Goal: Register for event/course

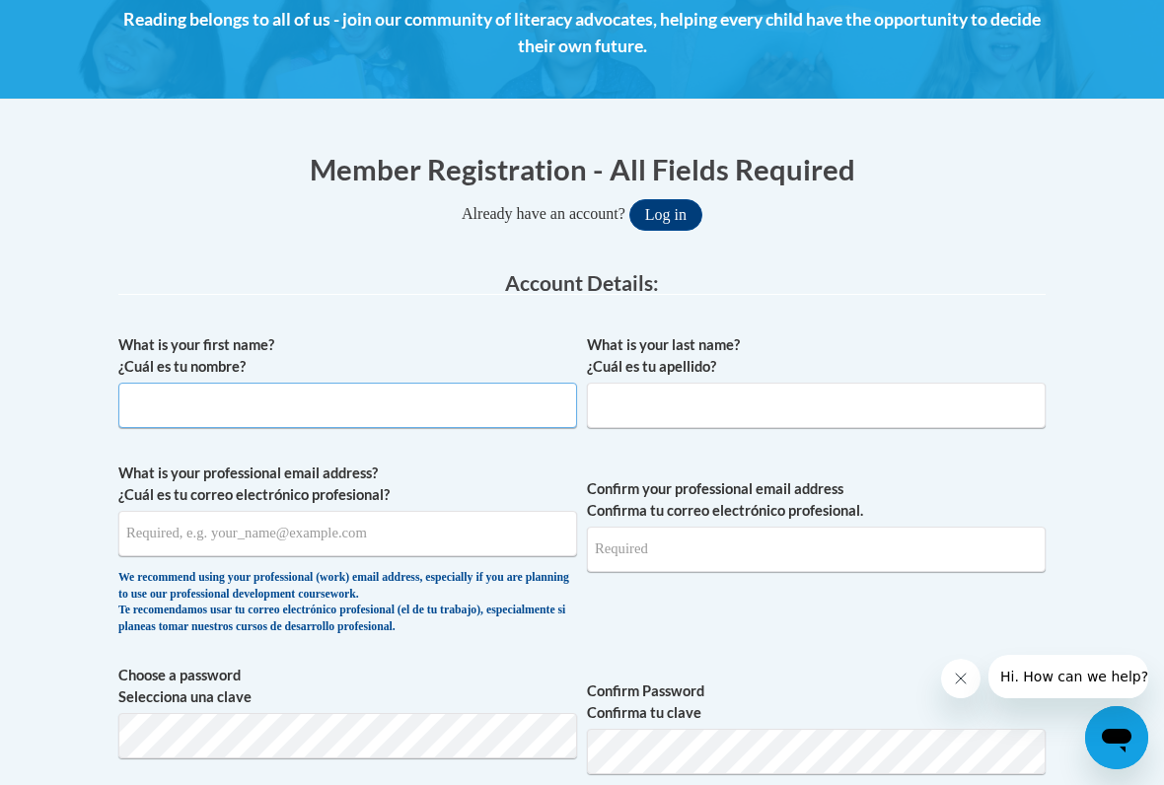
click at [365, 417] on input "What is your first name? ¿Cuál es tu nombre?" at bounding box center [347, 405] width 459 height 45
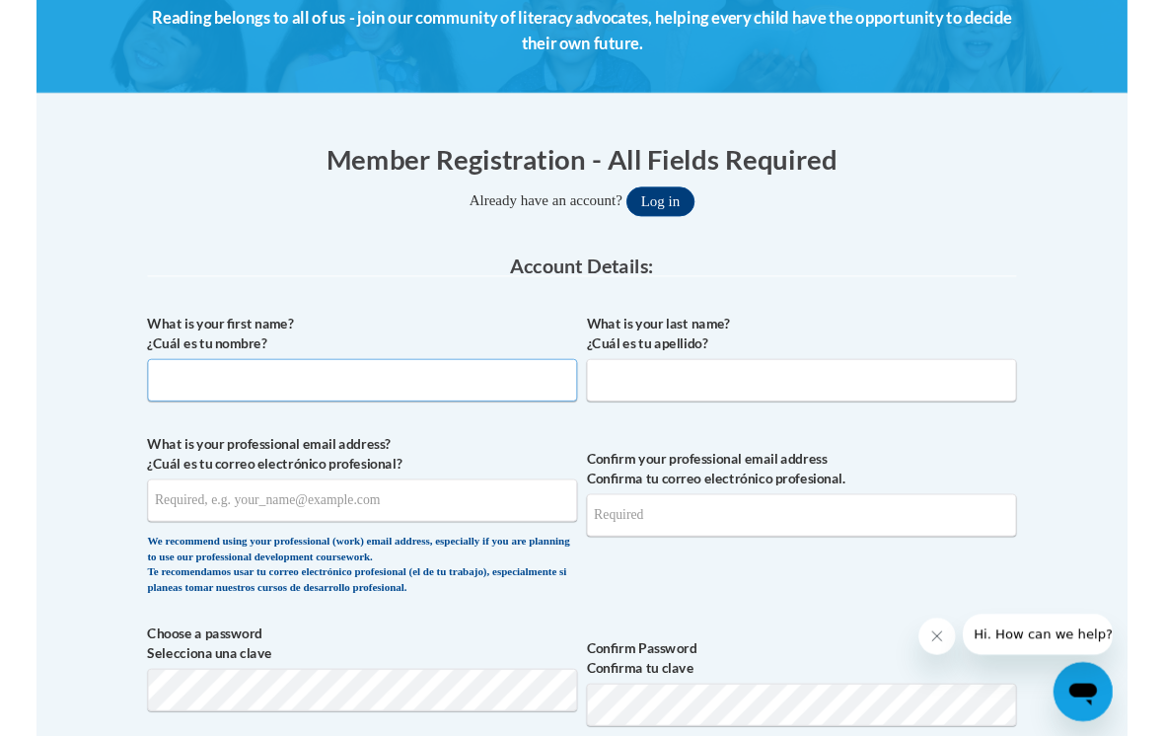
scroll to position [296, 0]
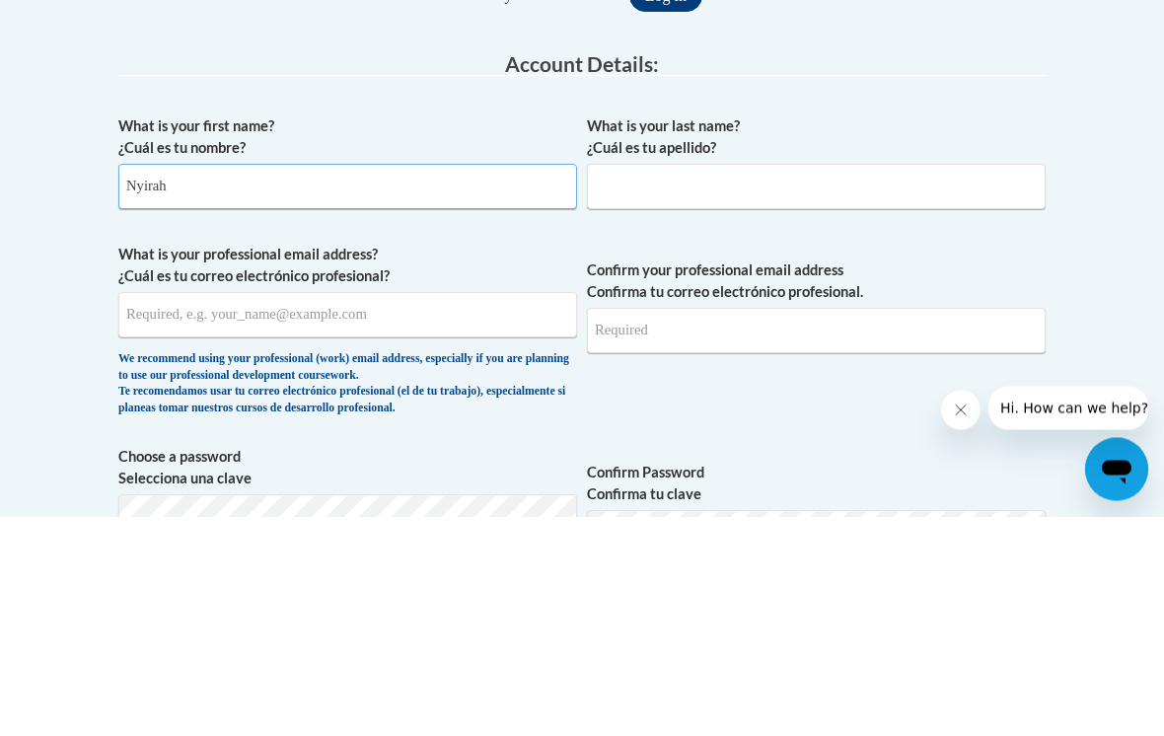
type input "Nyirah"
click at [804, 335] on div "What is your last name? ¿Cuál es tu apellido?" at bounding box center [816, 389] width 459 height 108
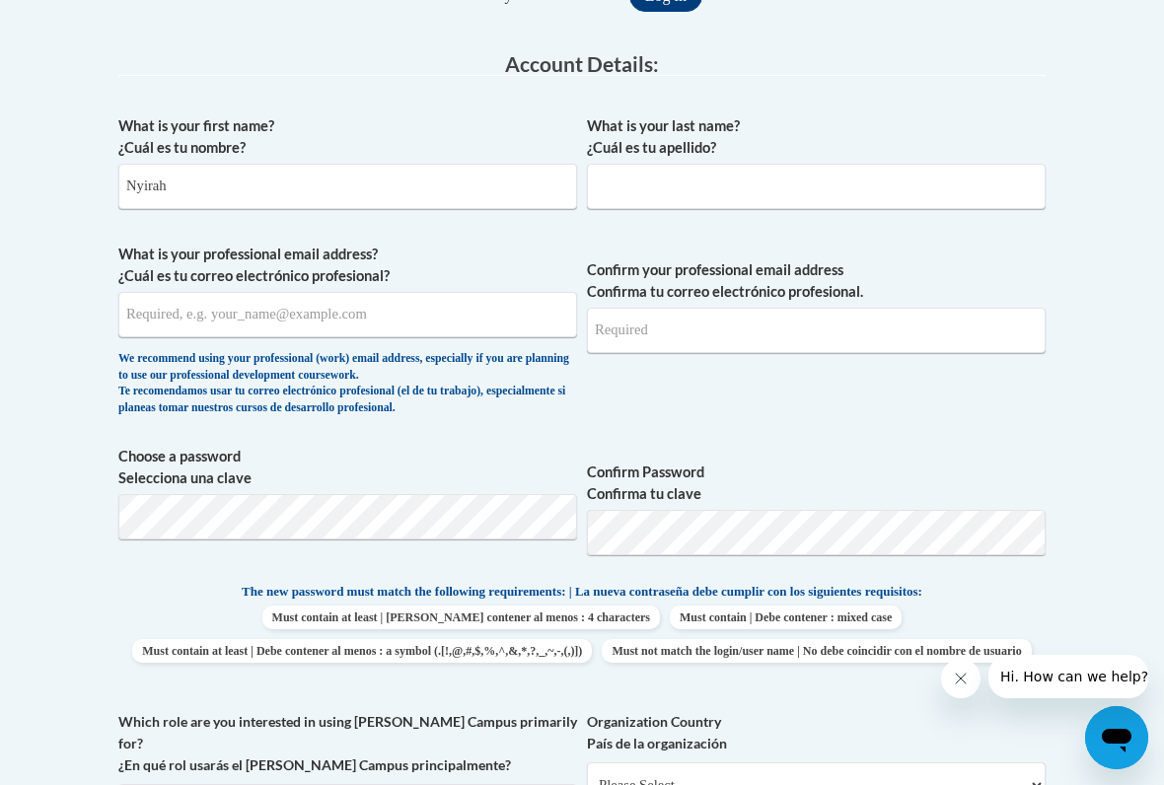
click at [701, 180] on input "What is your last name? ¿Cuál es tu apellido?" at bounding box center [816, 186] width 459 height 45
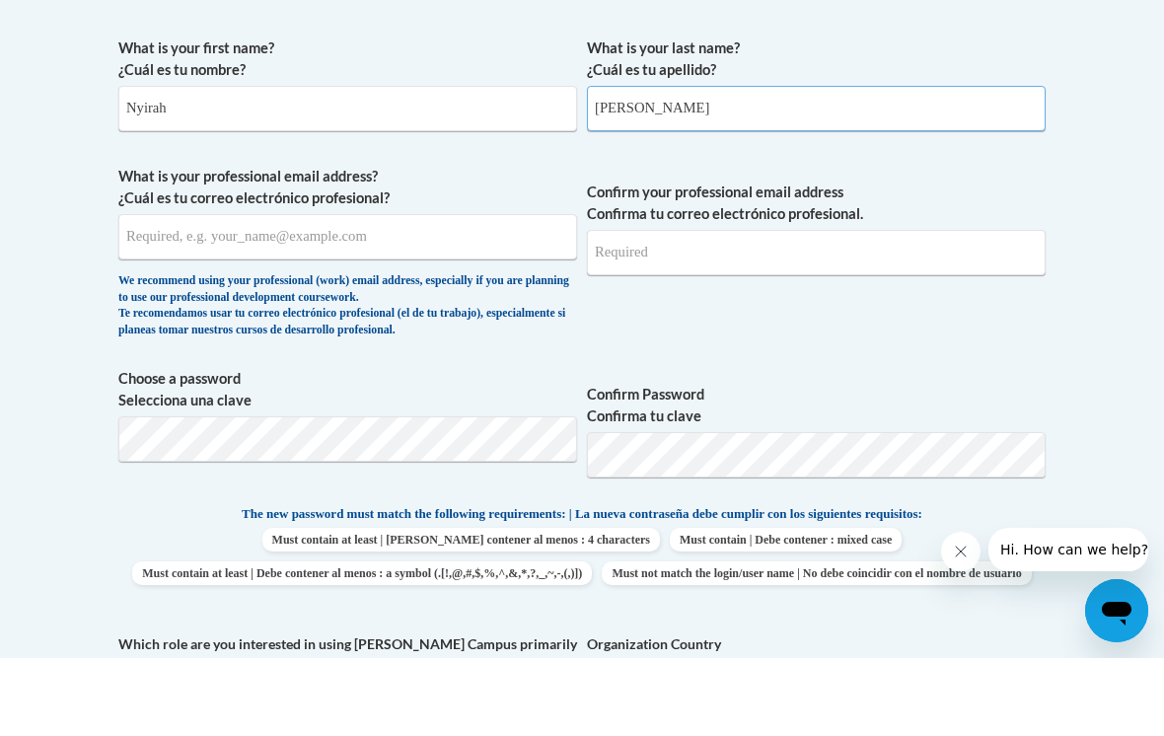
type input "Dudley"
click at [468, 292] on input "What is your professional email address? ¿Cuál es tu correo electrónico profesi…" at bounding box center [347, 314] width 459 height 45
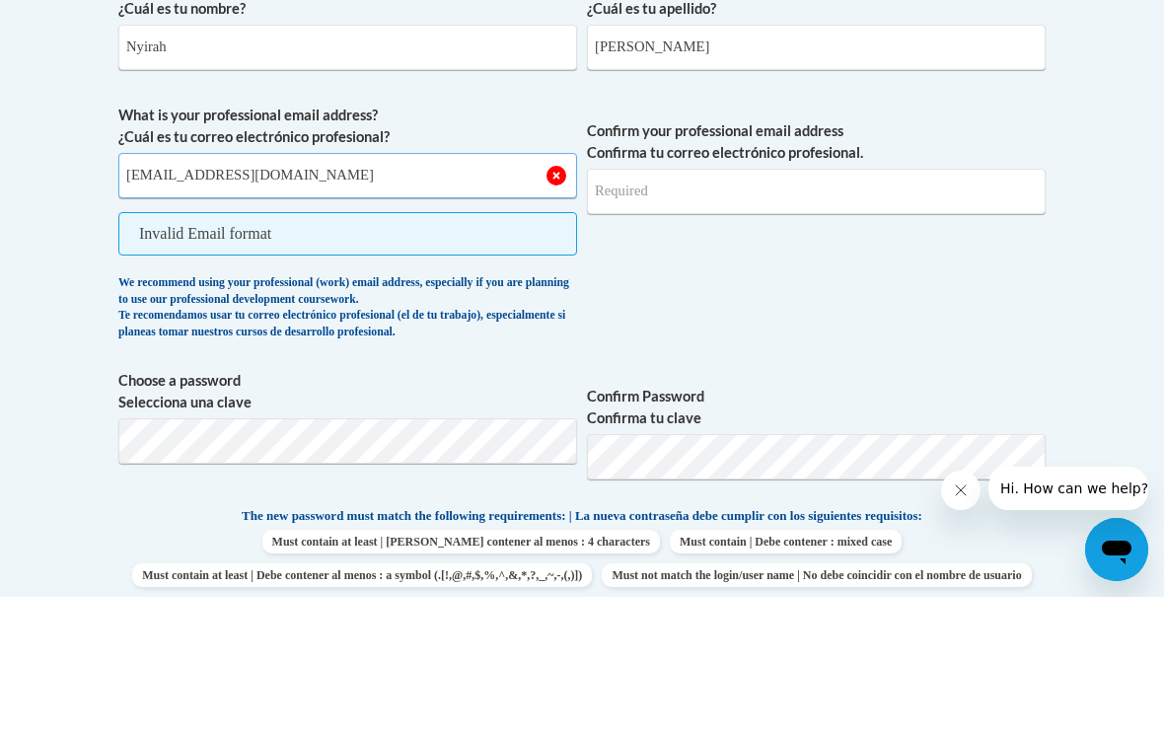
type input "nidudley316@mail.jamessprunt.edu"
click at [791, 308] on input "Confirm your professional email address Confirma tu correo electrónico profesio…" at bounding box center [816, 330] width 459 height 45
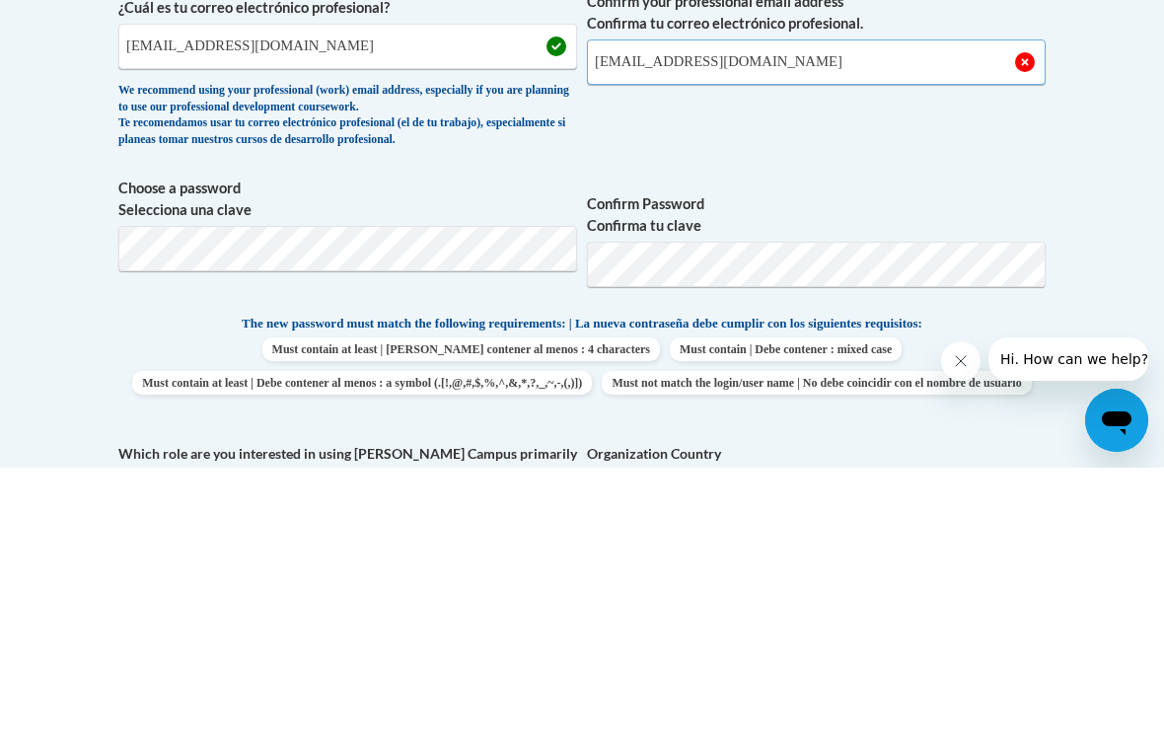
type input "nidudley316@mail.jamessprunt.edu"
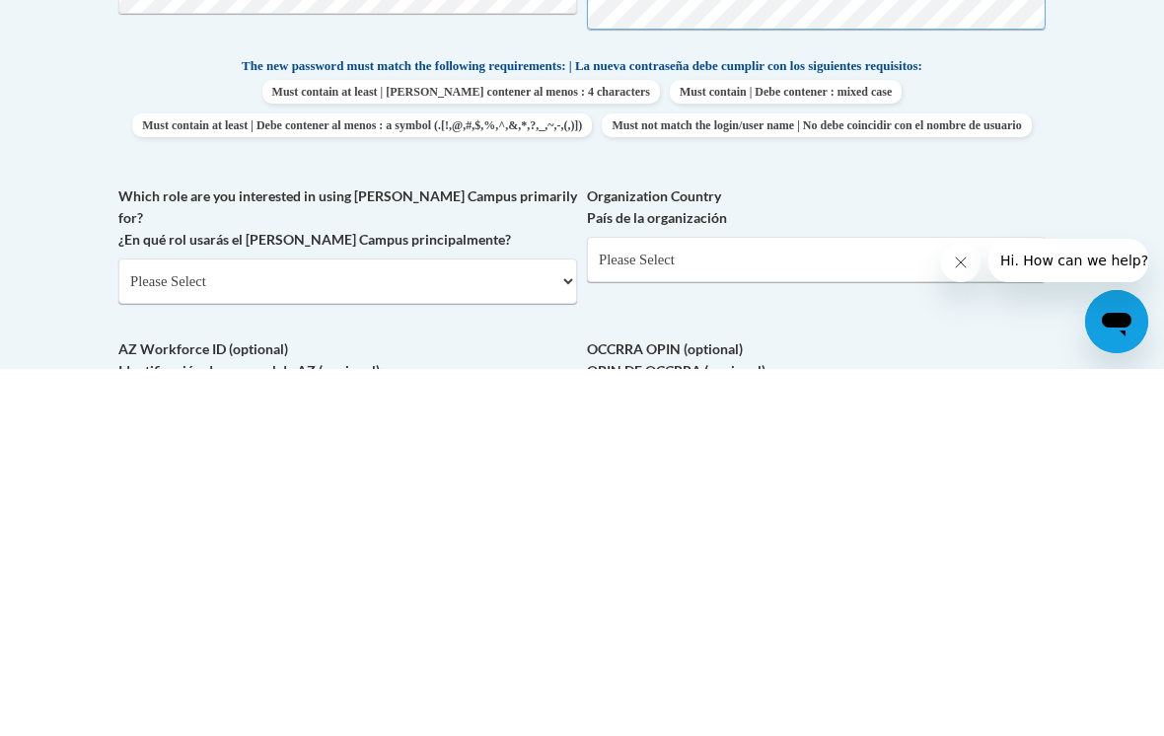
scroll to position [685, 0]
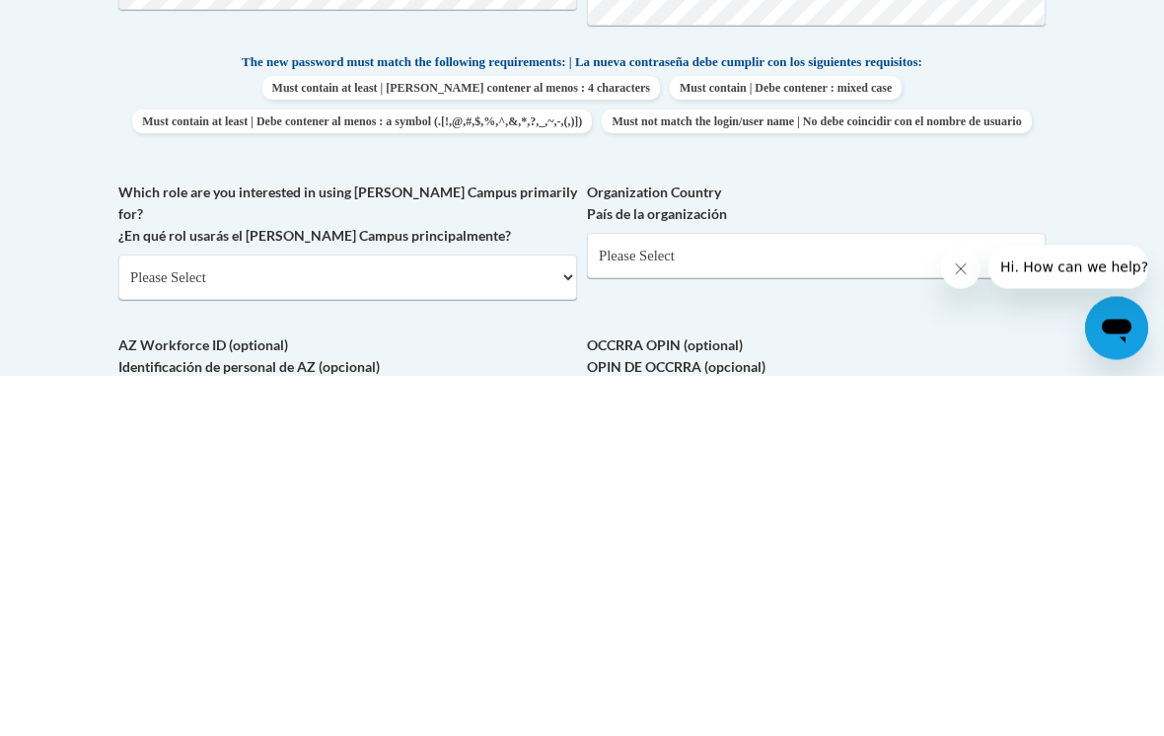
click at [546, 615] on select "Please Select College/University | Colegio/Universidad Community/Nonprofit Part…" at bounding box center [347, 637] width 459 height 45
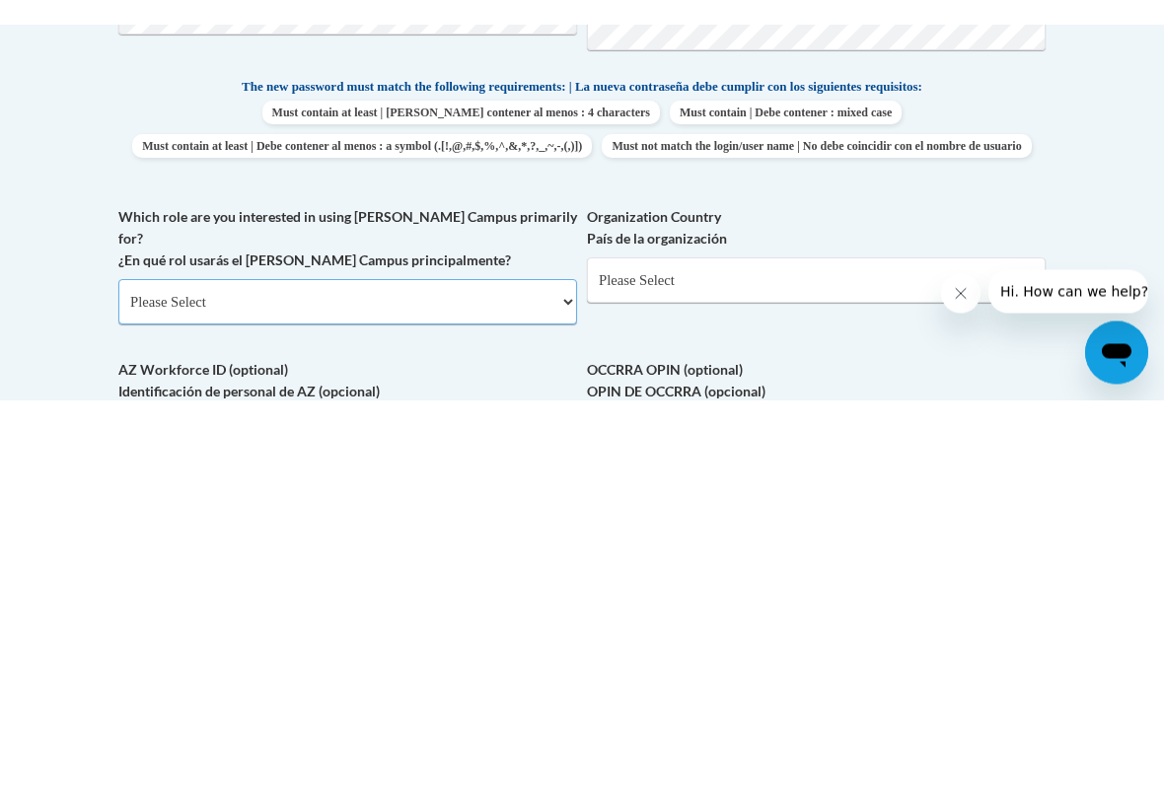
scroll to position [1045, 0]
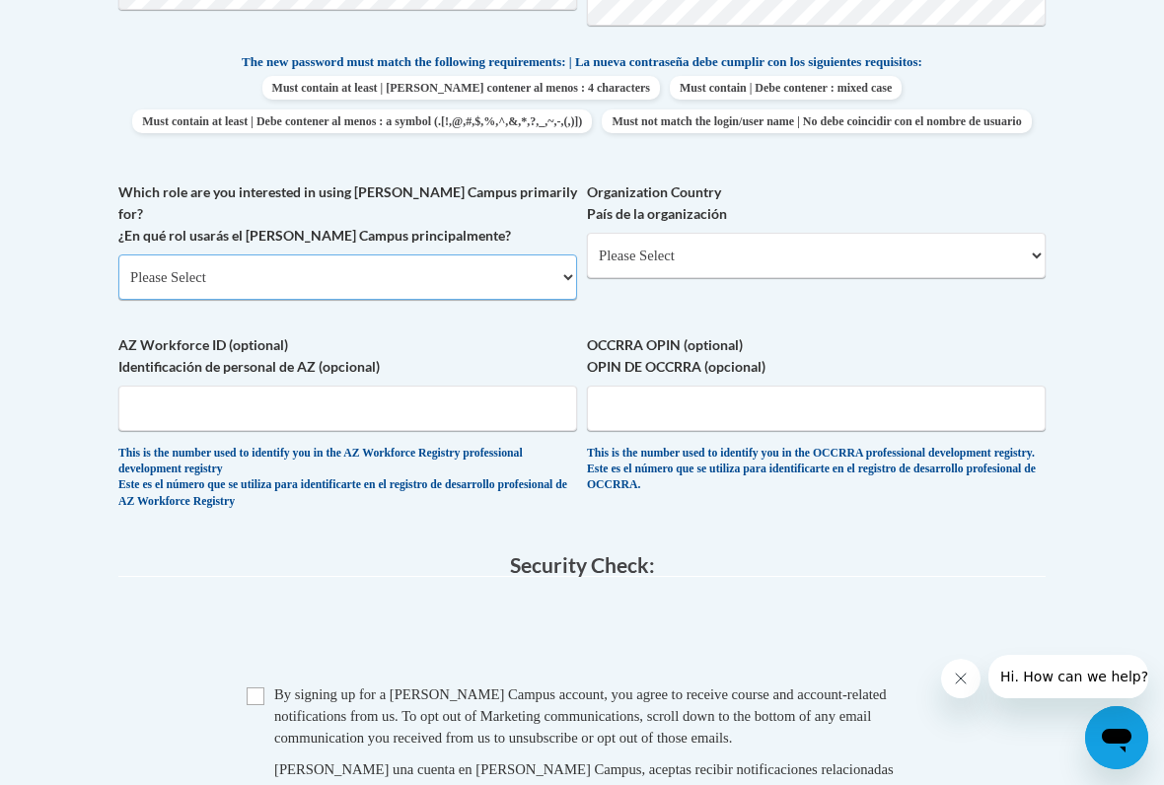
click at [525, 259] on select "Please Select College/University | Colegio/Universidad Community/Nonprofit Part…" at bounding box center [347, 276] width 459 height 45
select select "5a18ea06-2b54-4451-96f2-d152daf9eac5"
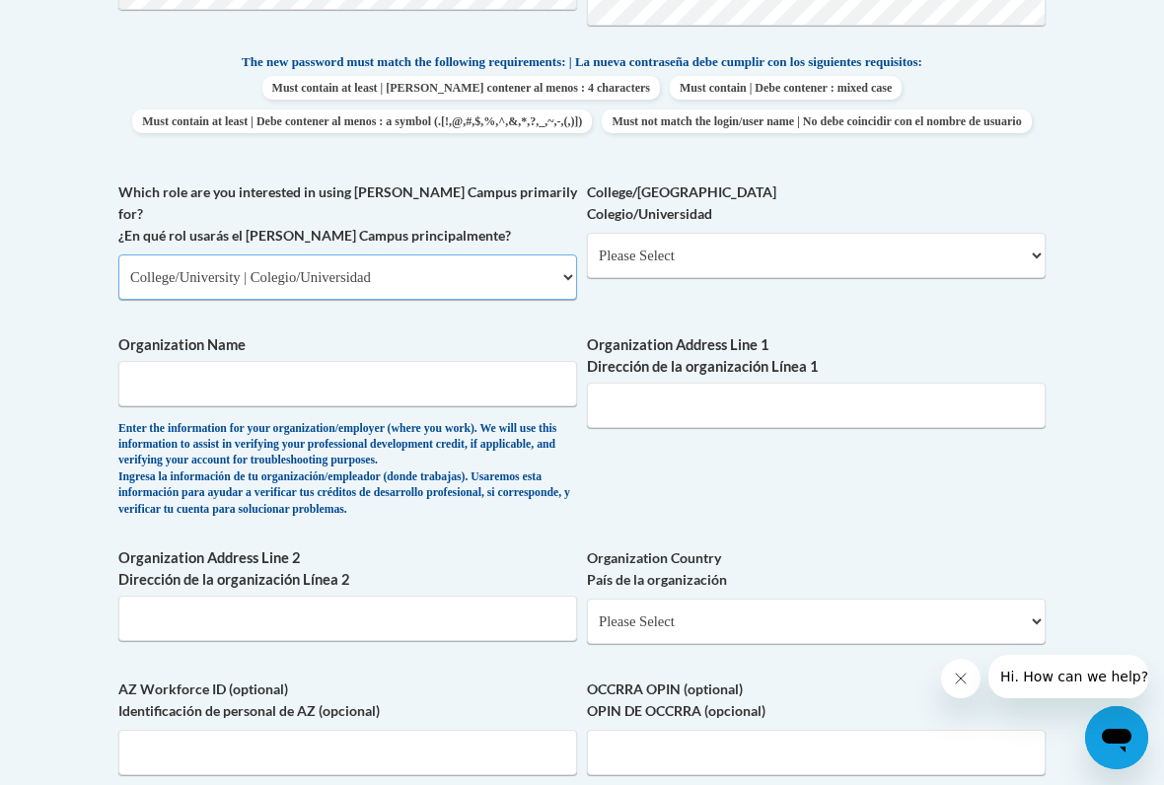
click at [529, 254] on select "Please Select College/University | Colegio/Universidad Community/Nonprofit Part…" at bounding box center [347, 276] width 459 height 45
click at [824, 252] on select "Please Select College/University Staff | Empleado universitario College/Univers…" at bounding box center [816, 255] width 459 height 45
click at [859, 254] on select "Please Select College/University Staff | Empleado universitario College/Univers…" at bounding box center [816, 255] width 459 height 45
select select "99b32b07-cffc-426c-8bf6-0cd77760d84b"
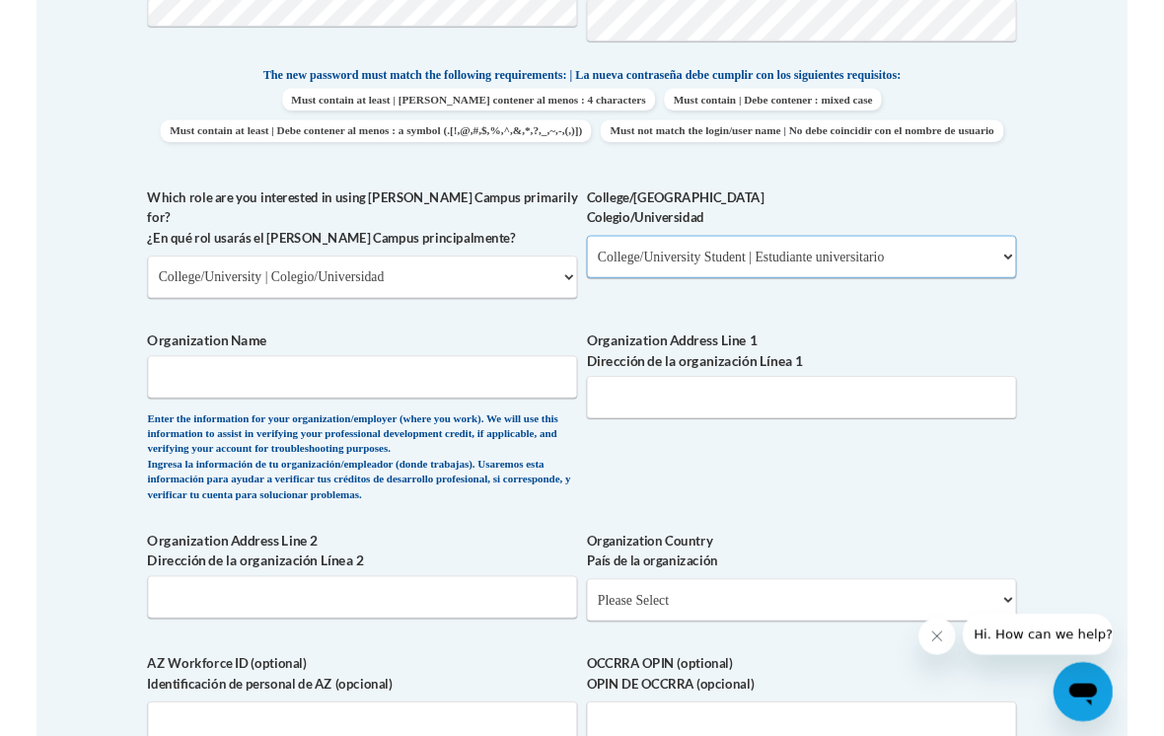
scroll to position [1026, 0]
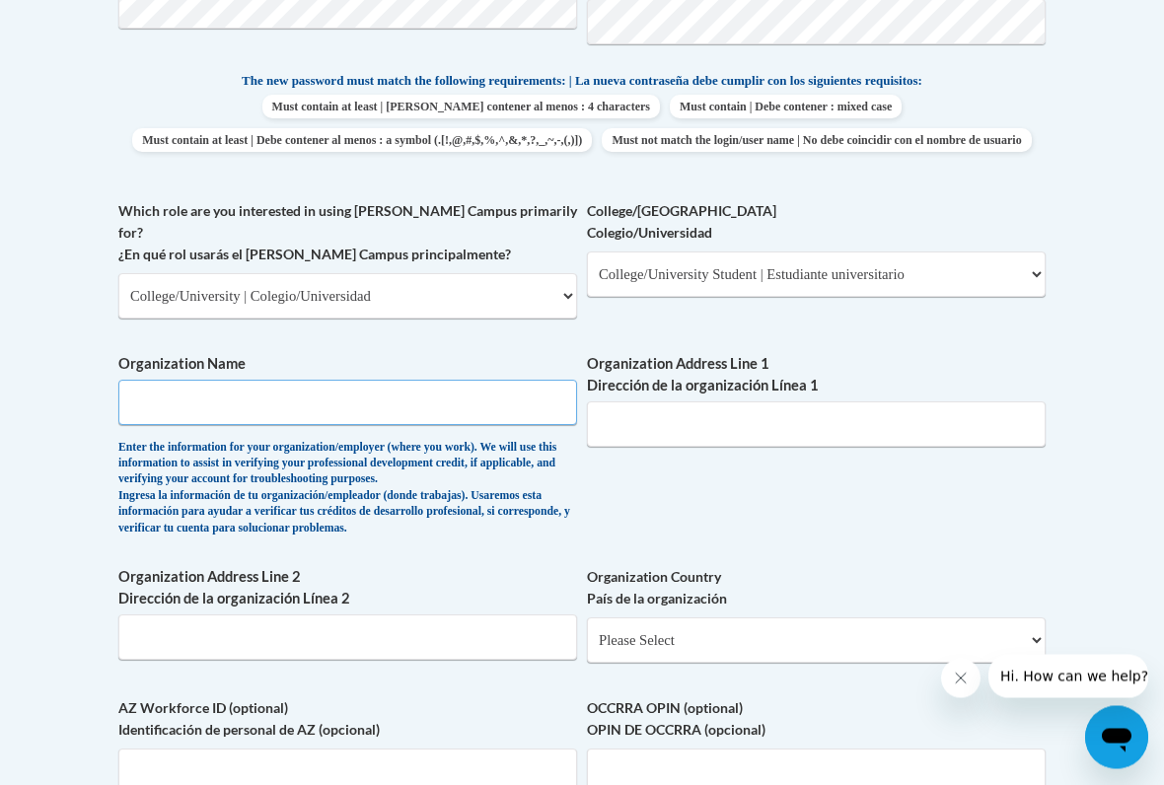
click at [489, 381] on input "Organization Name" at bounding box center [347, 403] width 459 height 45
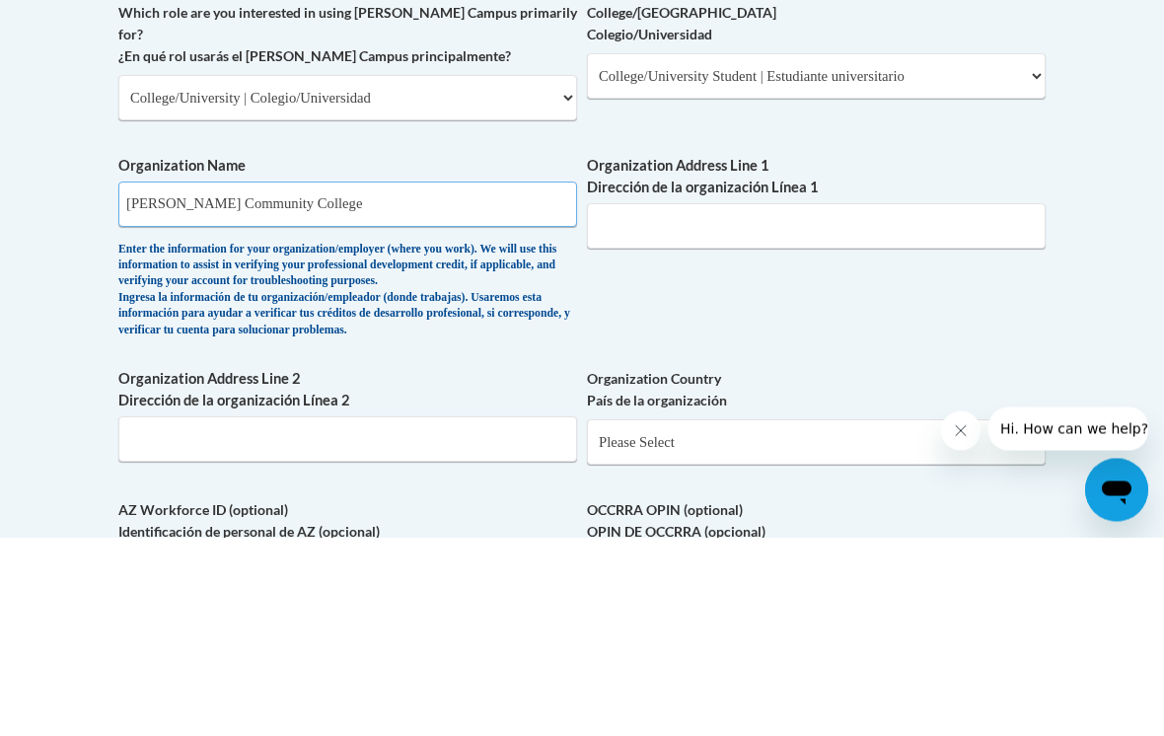
type input "James Sprunt Community College"
click at [848, 402] on input "Organization Address Line 1 Dirección de la organización Línea 1" at bounding box center [816, 424] width 459 height 45
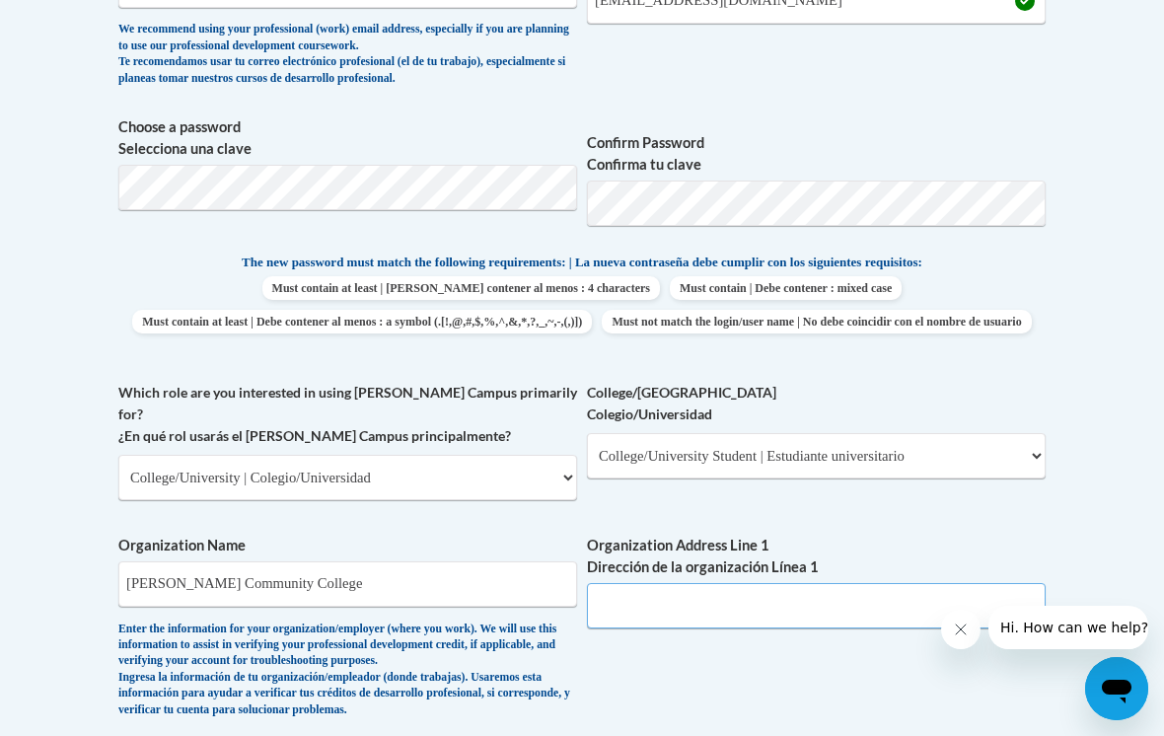
scroll to position [841, 0]
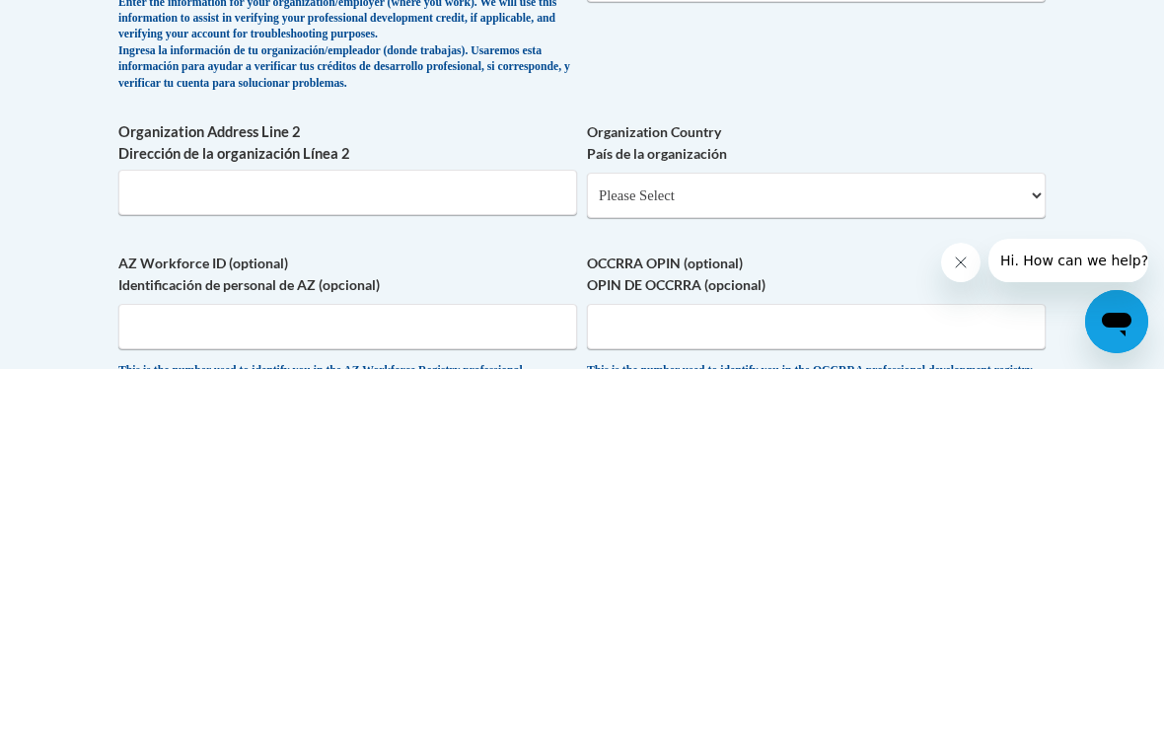
click at [878, 540] on select "Please Select United States | Estados Unidos Outside of the United States | Fue…" at bounding box center [816, 562] width 459 height 45
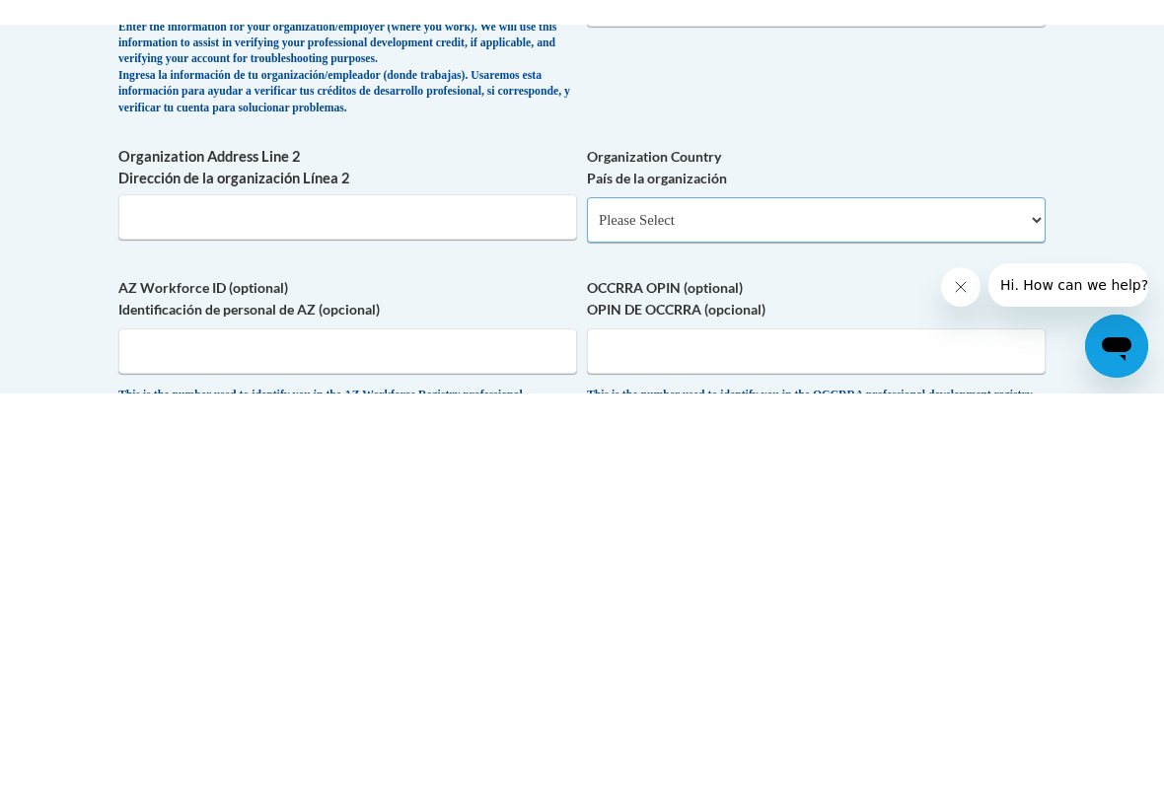
scroll to position [1472, 0]
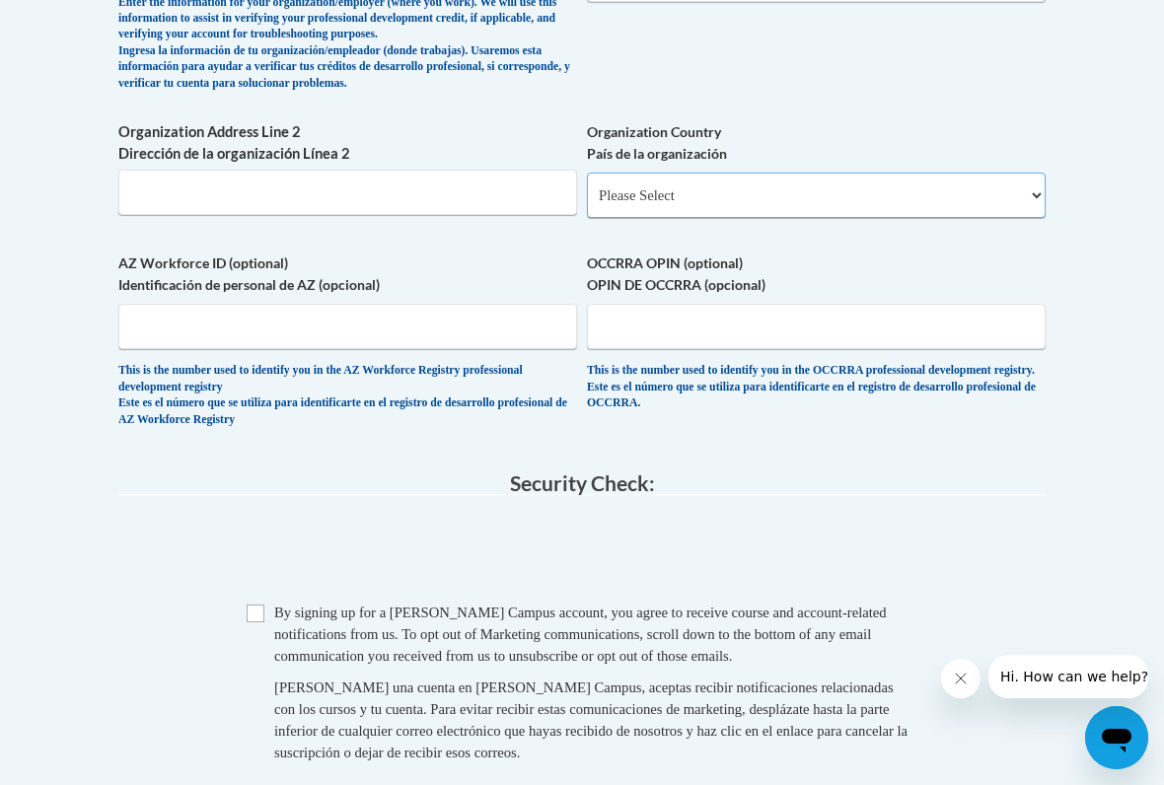
select select "ad49bcad-a171-4b2e-b99c-48b446064914"
select select
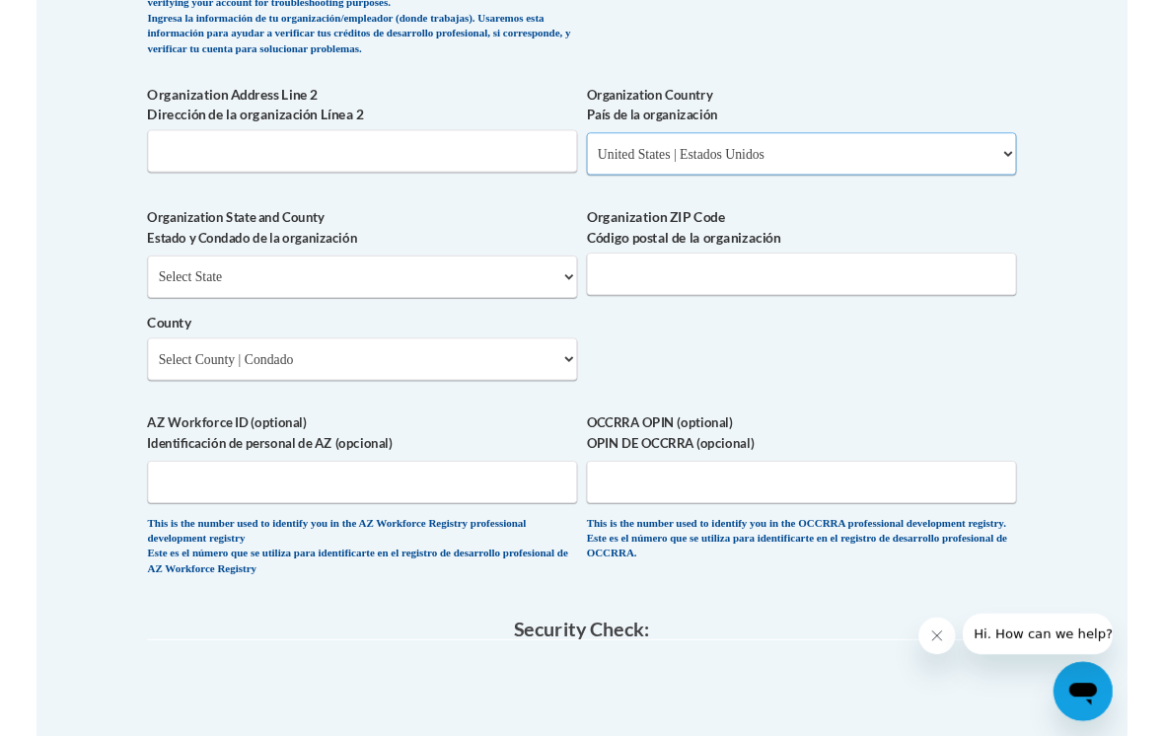
scroll to position [1503, 0]
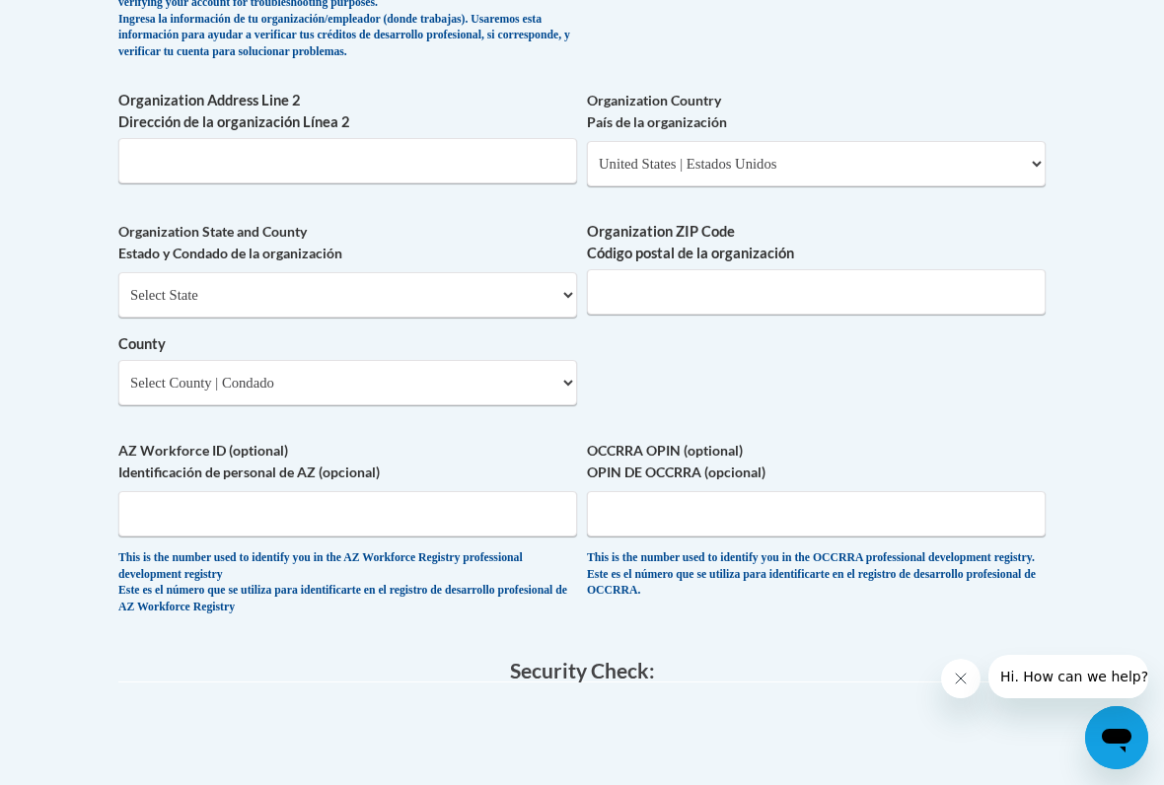
click at [499, 272] on select "Select State Alabama Alaska Arizona Arkansas California Colorado Connecticut De…" at bounding box center [347, 294] width 459 height 45
select select "North Carolina"
click at [858, 269] on input "Organization ZIP Code Código postal de la organización" at bounding box center [816, 291] width 459 height 45
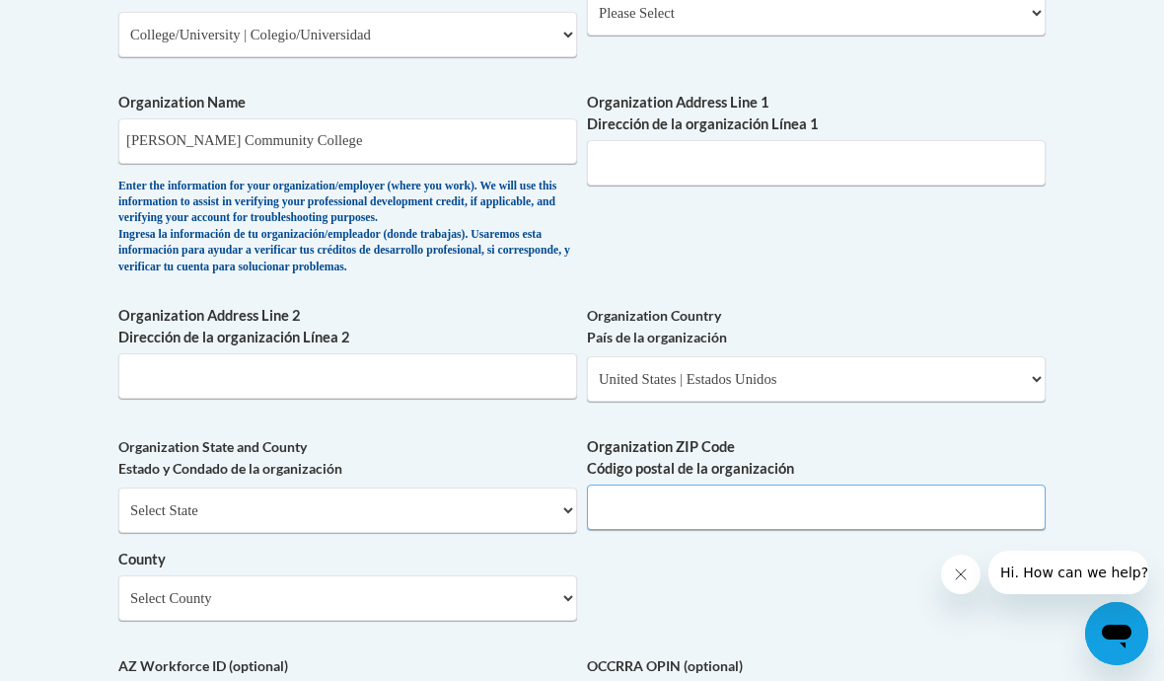
scroll to position [1286, 0]
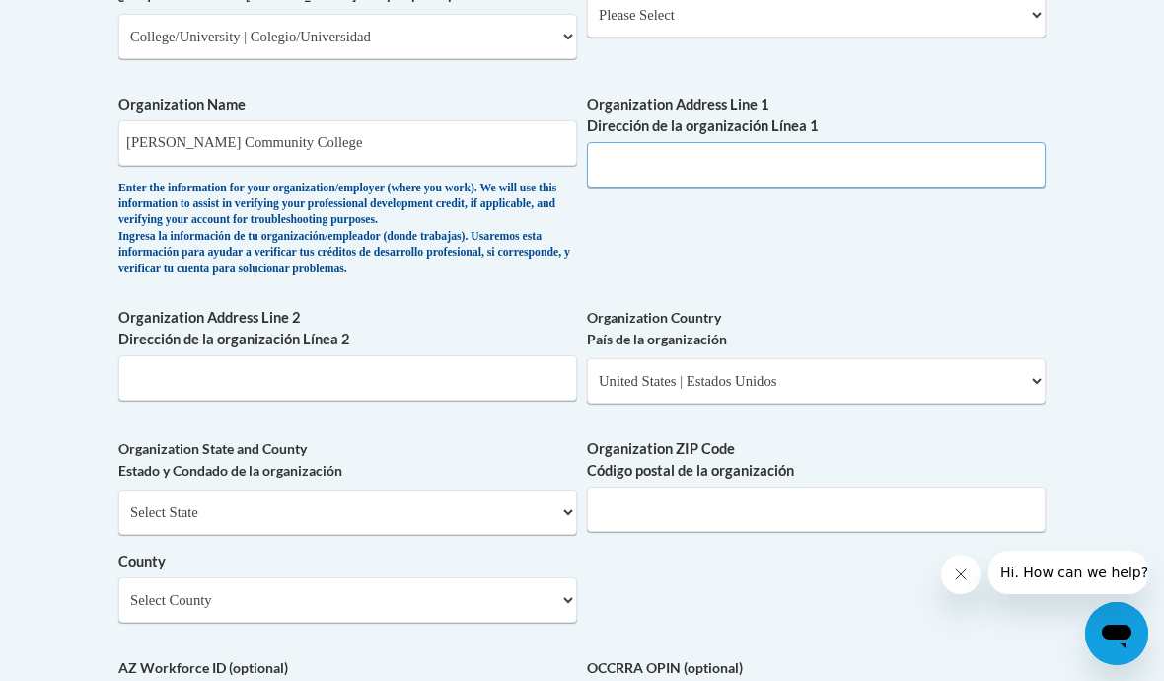
click at [761, 142] on input "Organization Address Line 1 Dirección de la organización Línea 1" at bounding box center [816, 164] width 459 height 45
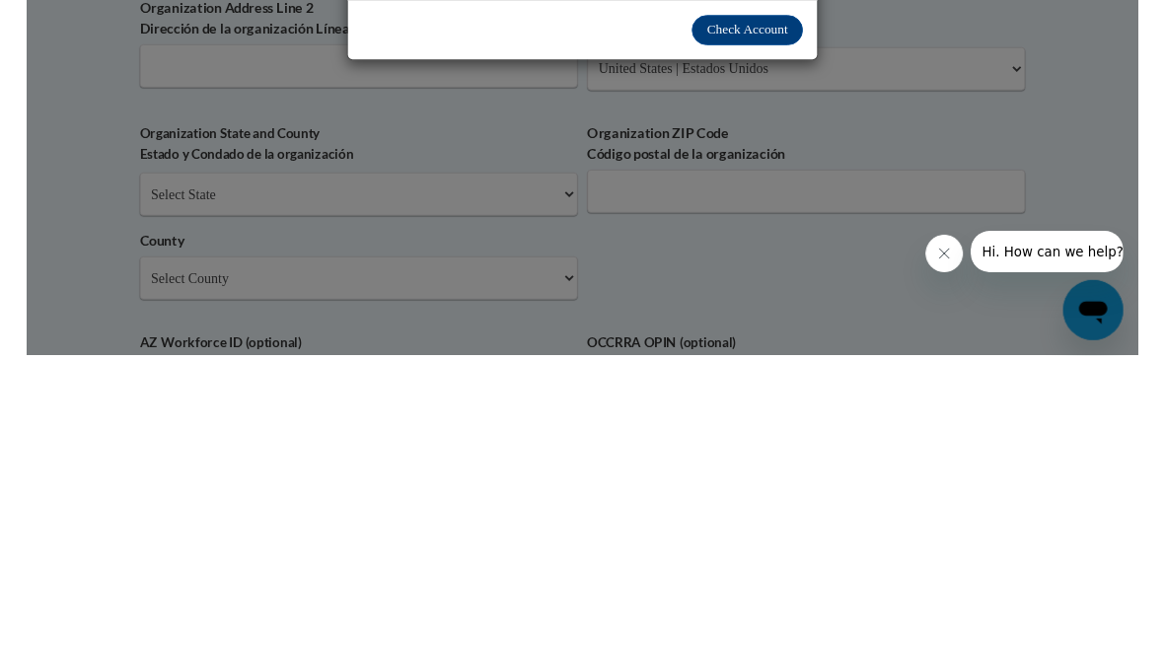
scroll to position [1258, 0]
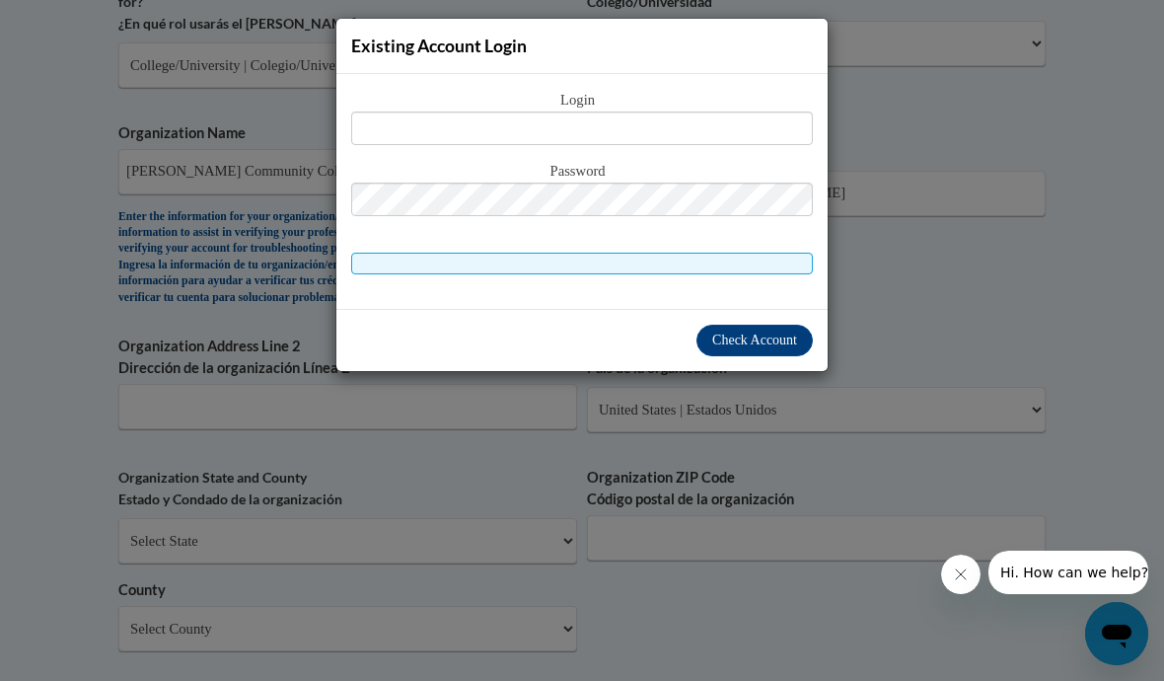
click at [901, 117] on div "Existing Account Login Login Password" at bounding box center [582, 340] width 1164 height 681
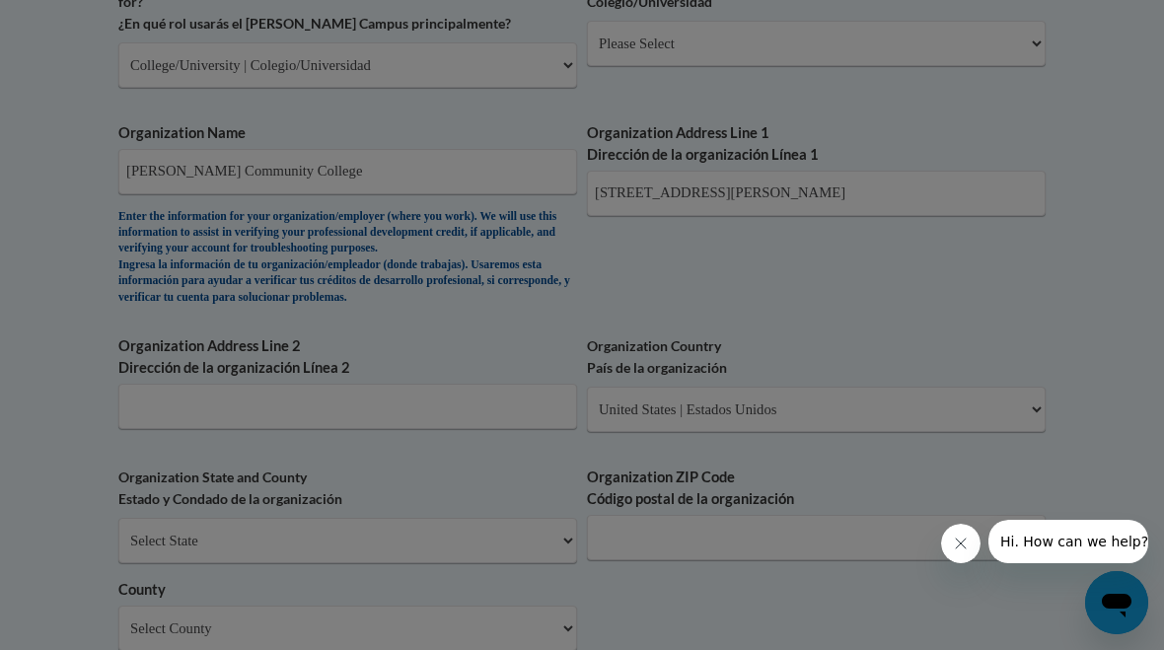
scroll to position [1259, 0]
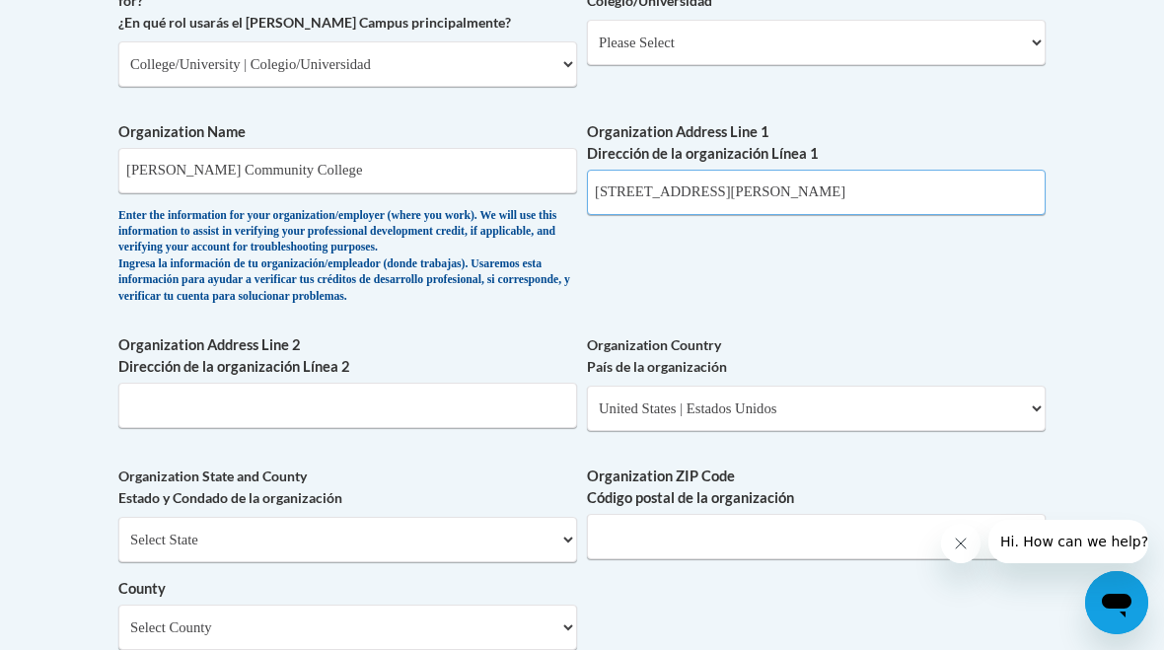
click at [821, 170] on input "133 James Sprunt DR" at bounding box center [816, 192] width 459 height 45
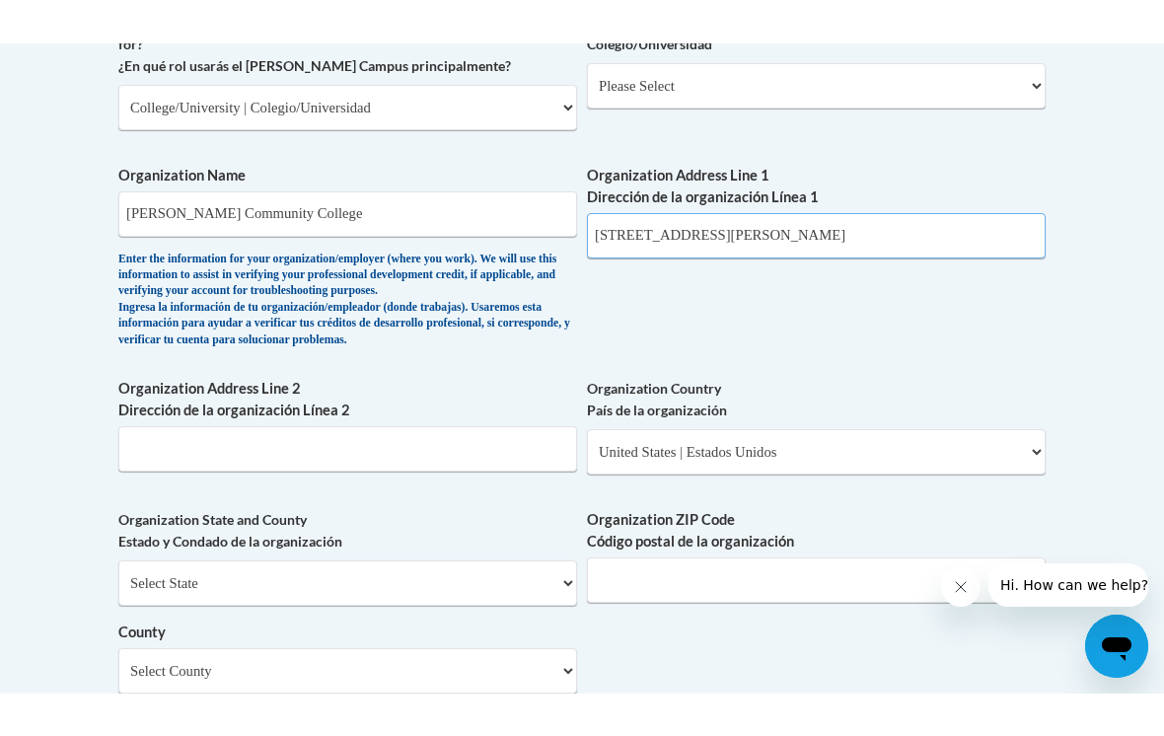
scroll to position [1258, 0]
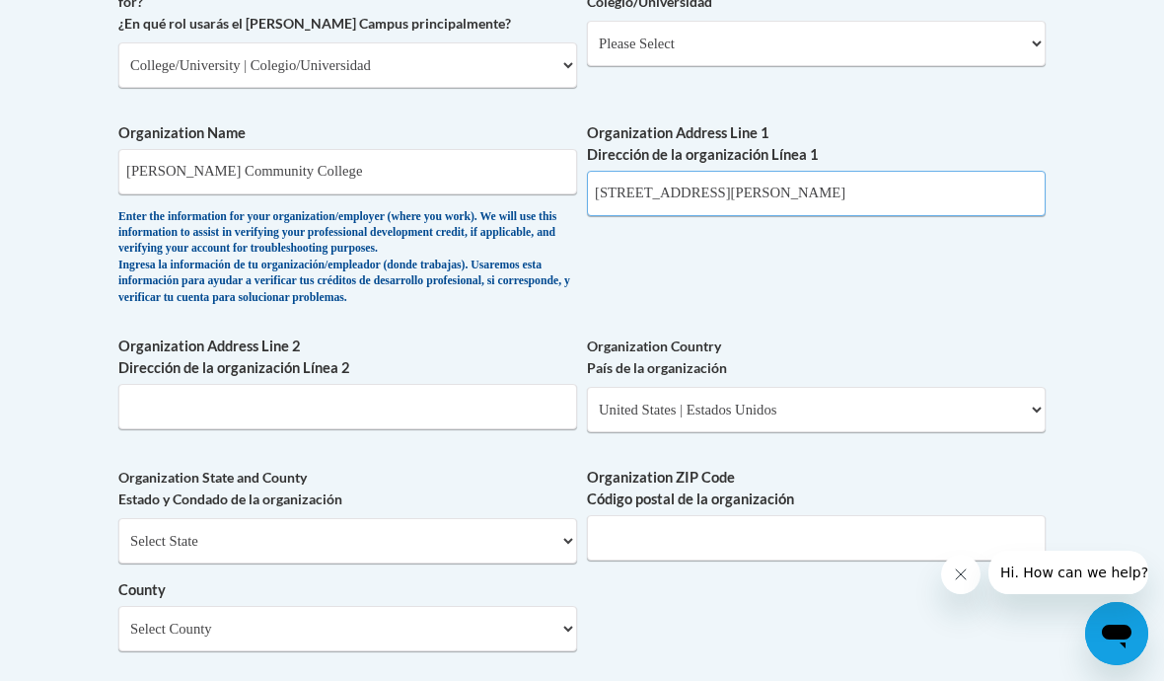
click at [764, 171] on input "133 James Sprunt DR" at bounding box center [816, 193] width 459 height 45
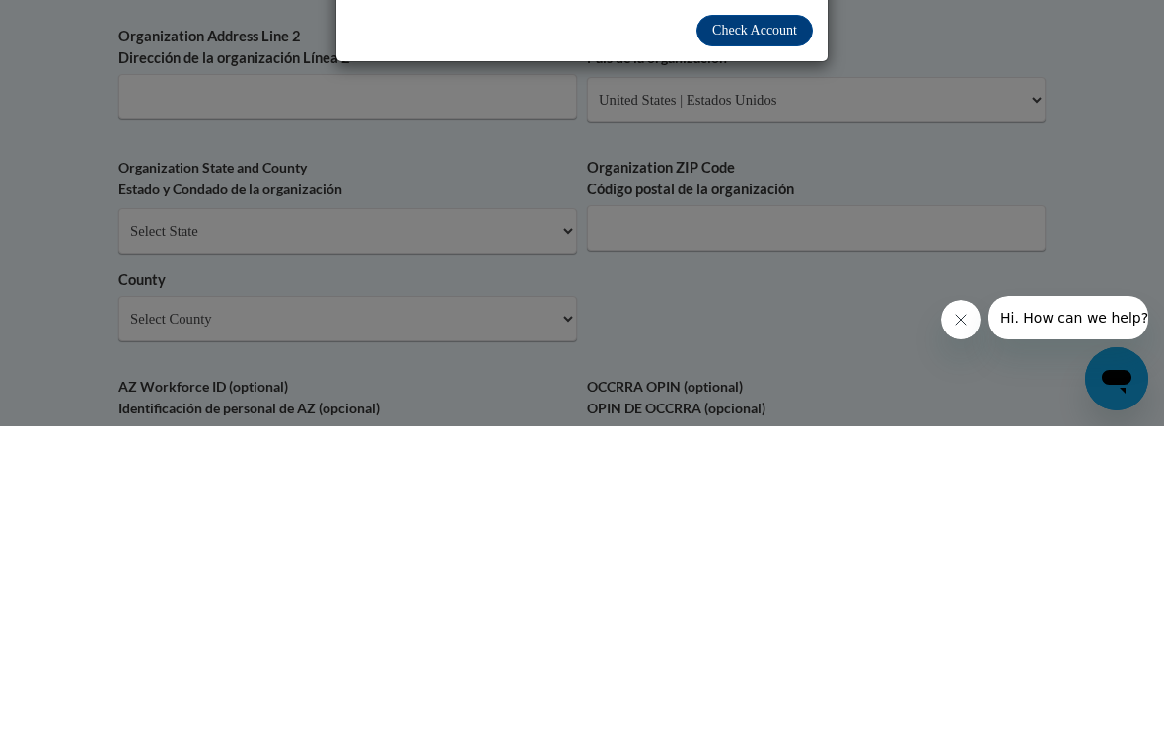
scroll to position [1201, 0]
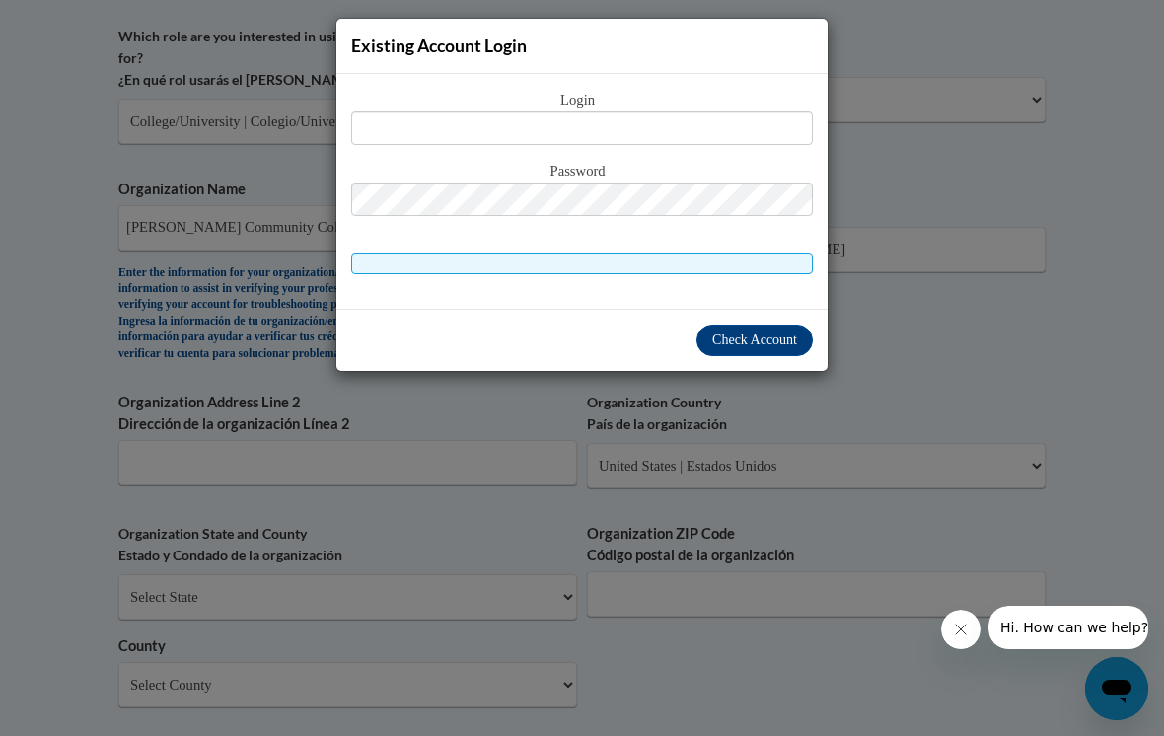
click at [1001, 174] on div "Existing Account Login Login Password" at bounding box center [582, 368] width 1164 height 736
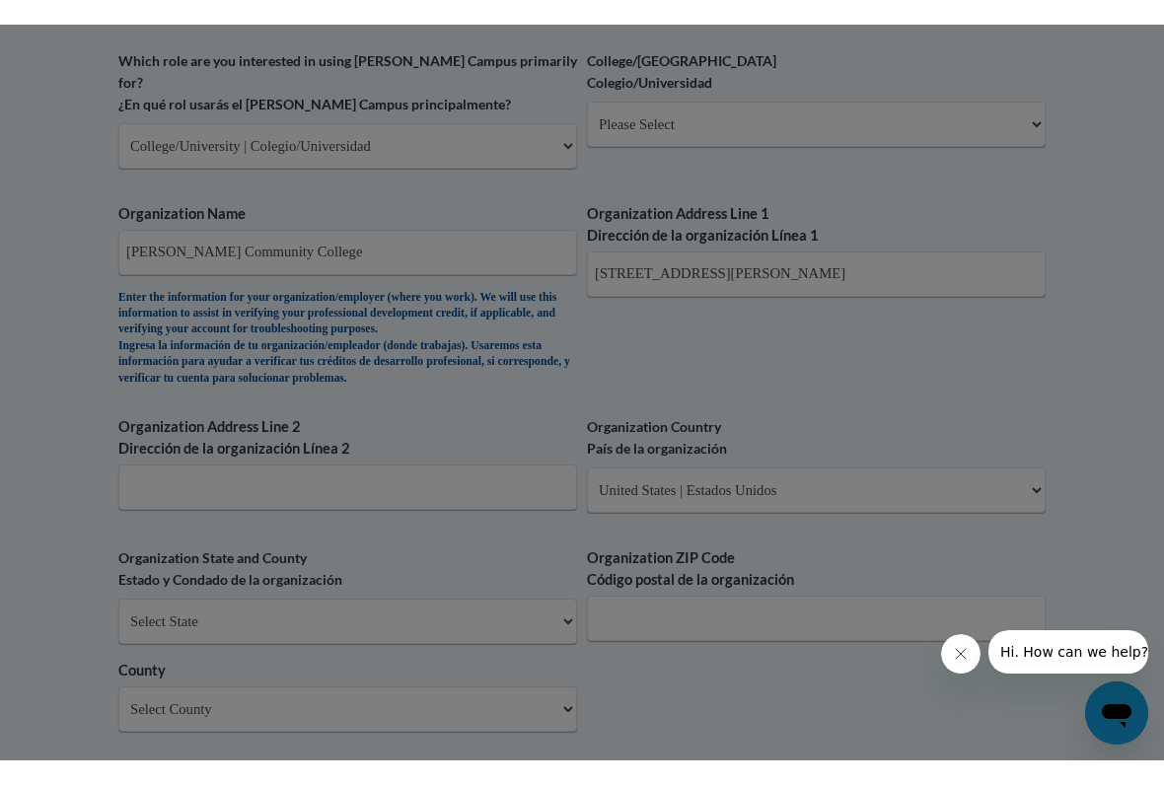
scroll to position [1202, 0]
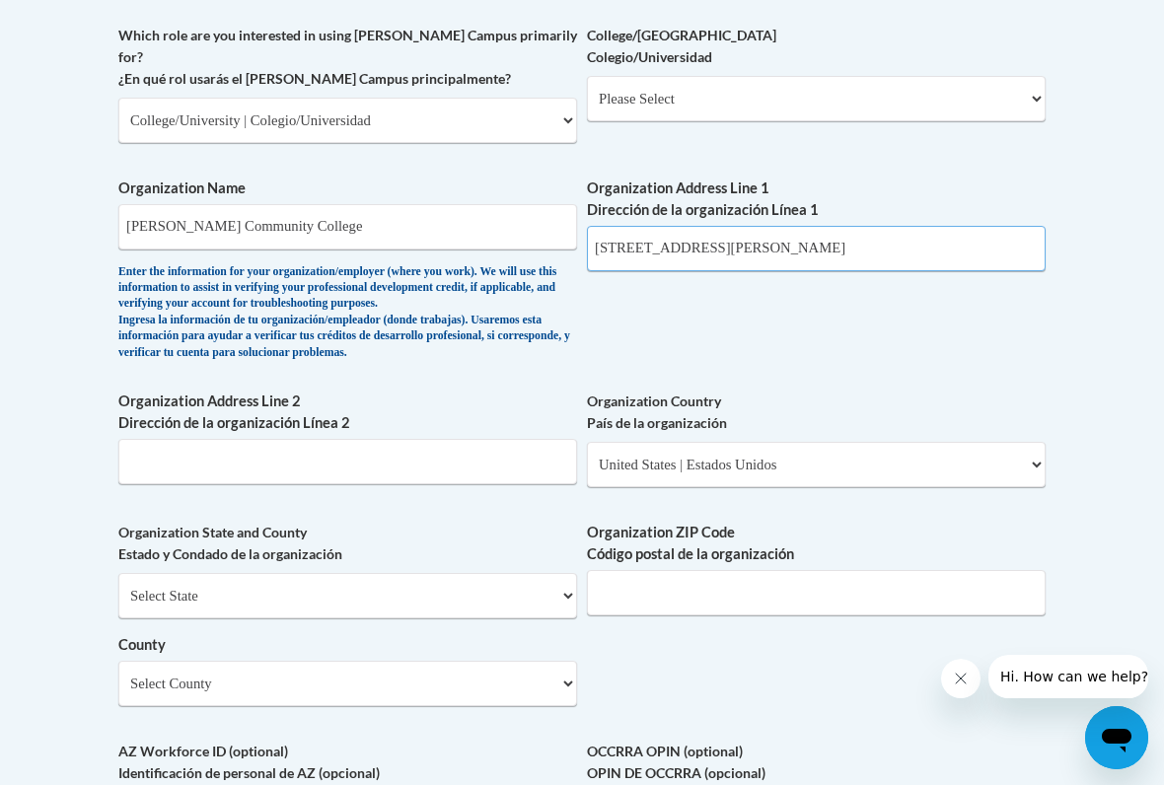
click at [852, 226] on input "133 James Sprunt Dr," at bounding box center [816, 248] width 459 height 45
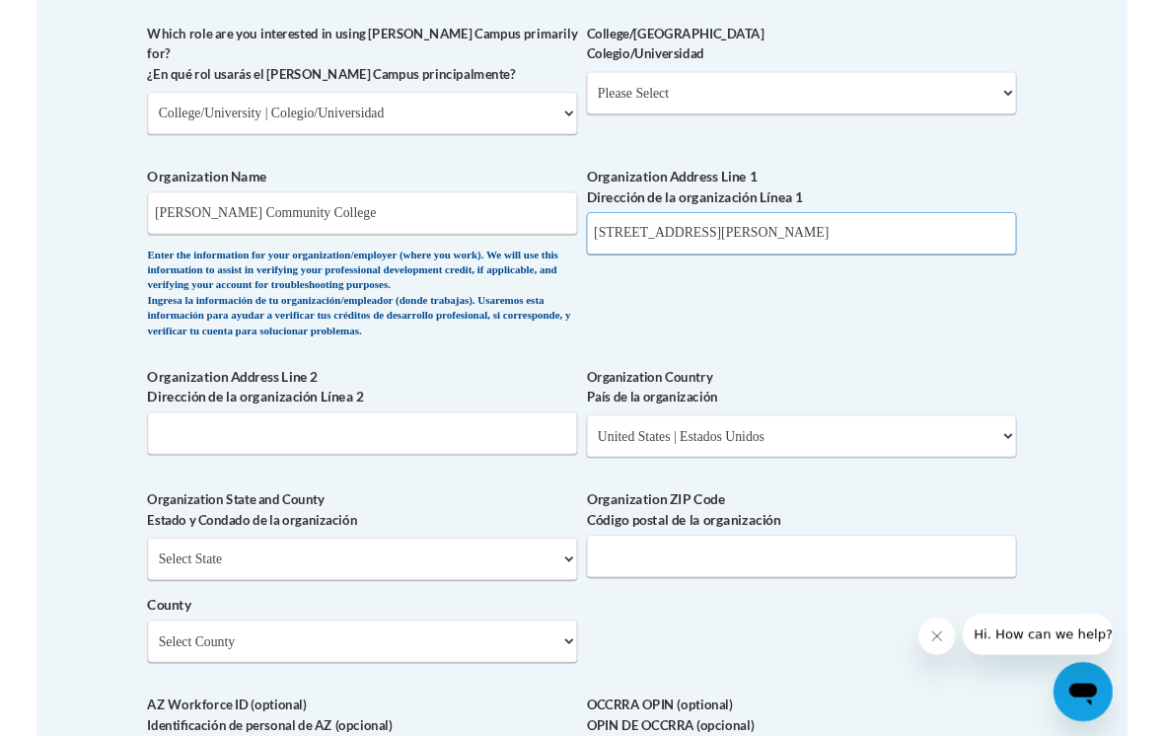
scroll to position [1201, 0]
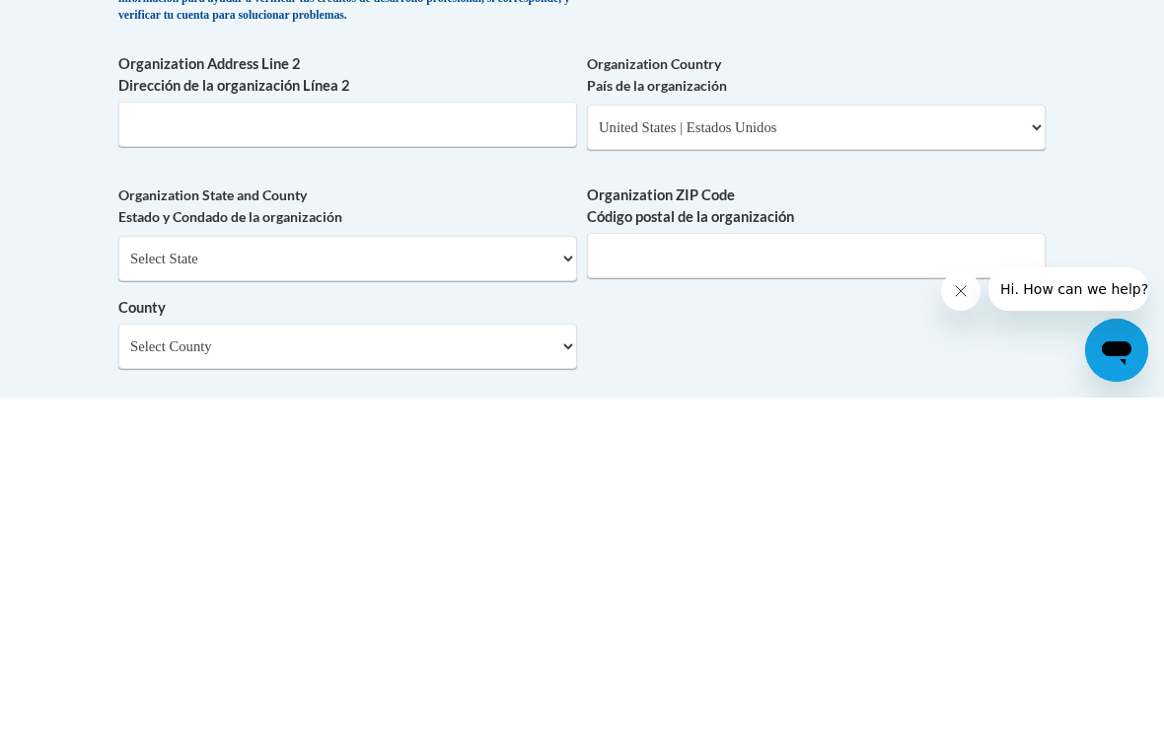
type input "133 James Sprunt Dr"
click at [503, 574] on select "Select State Alabama Alaska Arizona Arkansas California Colorado Connecticut De…" at bounding box center [347, 596] width 459 height 45
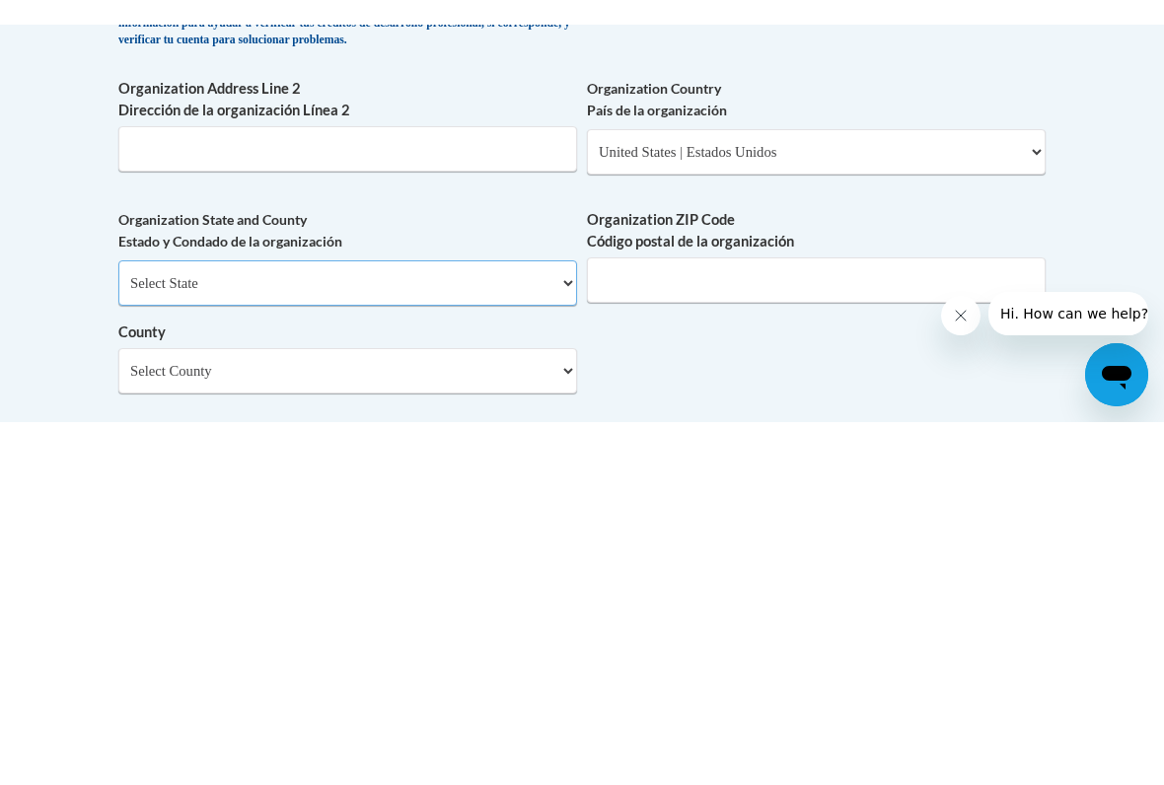
scroll to position [1541, 0]
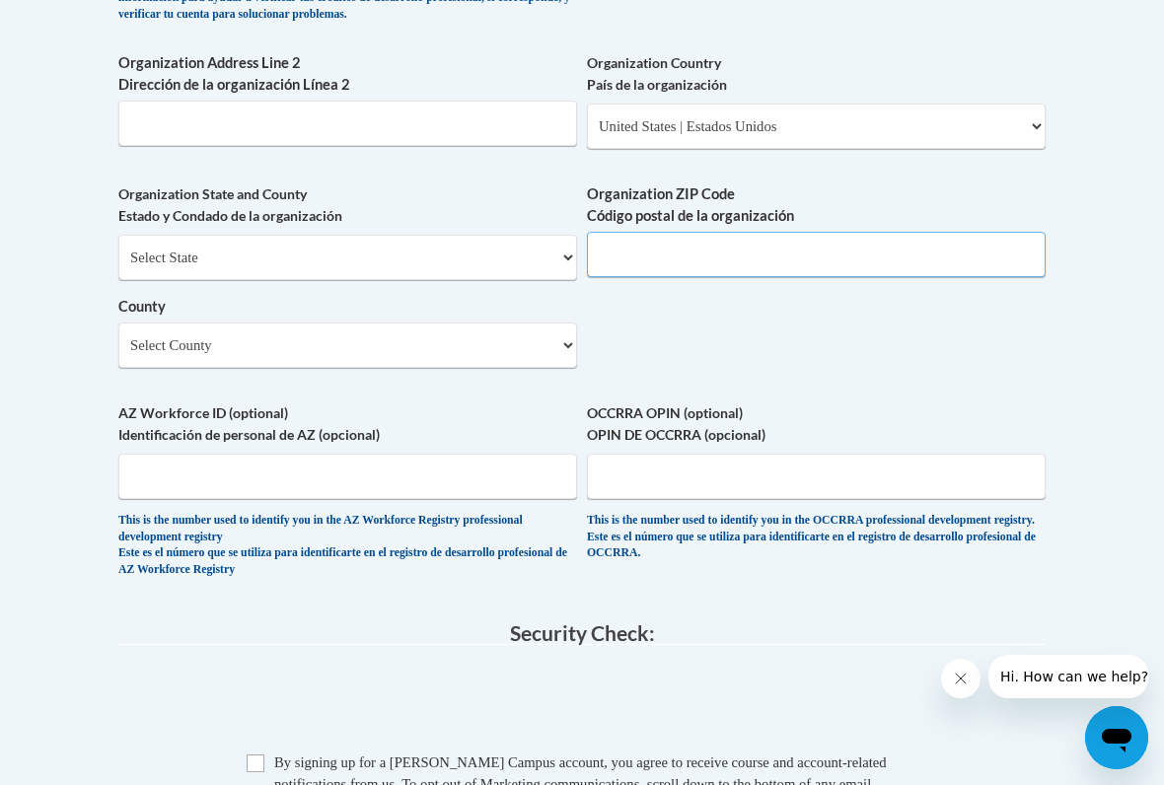
click at [876, 232] on input "Organization ZIP Code Código postal de la organización" at bounding box center [816, 254] width 459 height 45
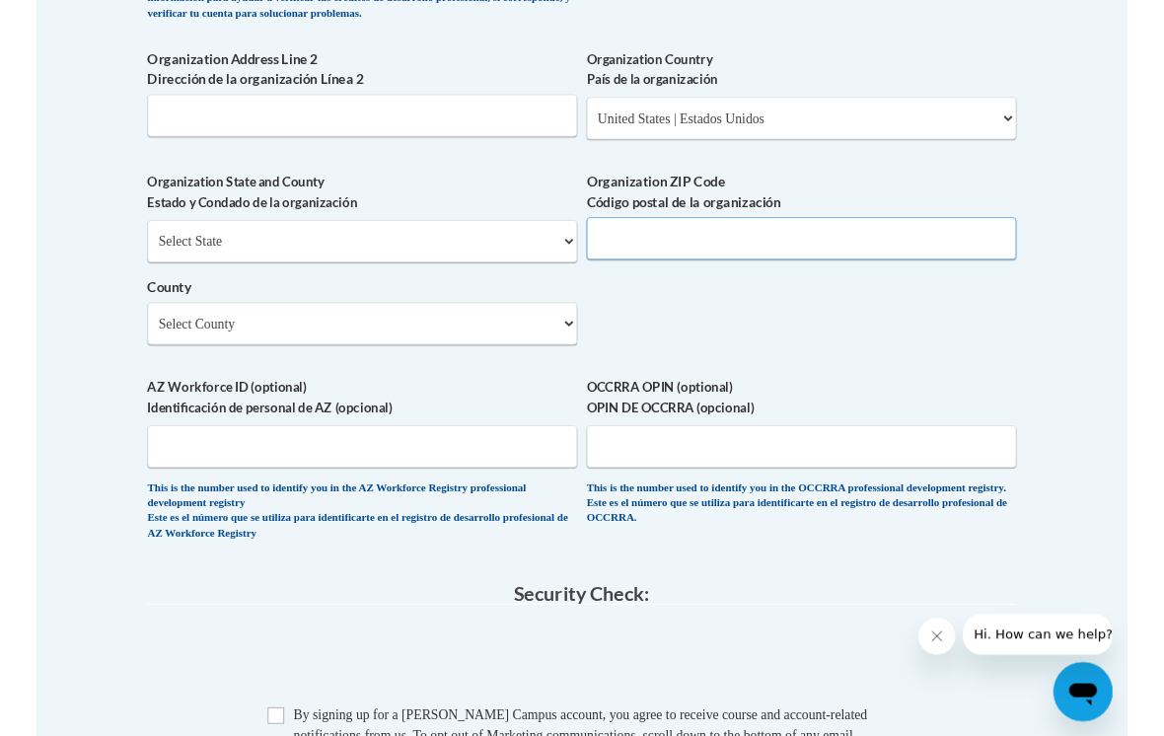
scroll to position [1540, 0]
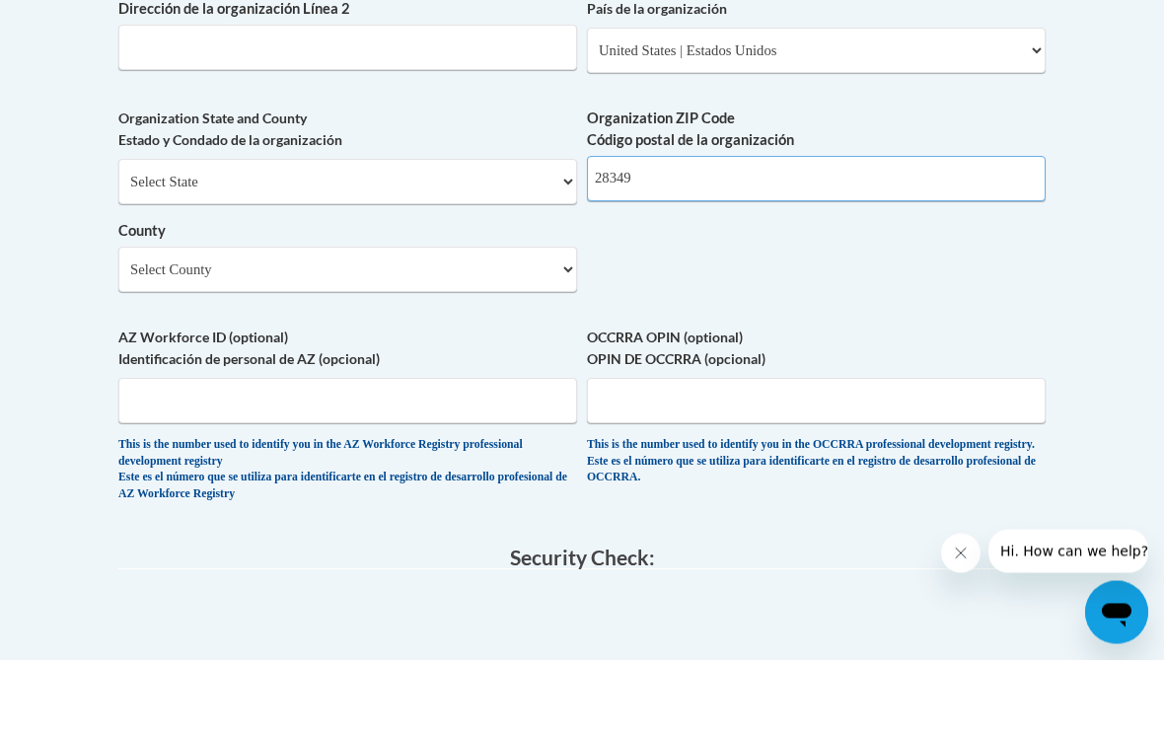
type input "28349"
click at [525, 324] on select "Select County Alamance Alexander Alleghany Anson Ashe Avery Beaufort Bertie Bla…" at bounding box center [347, 346] width 459 height 45
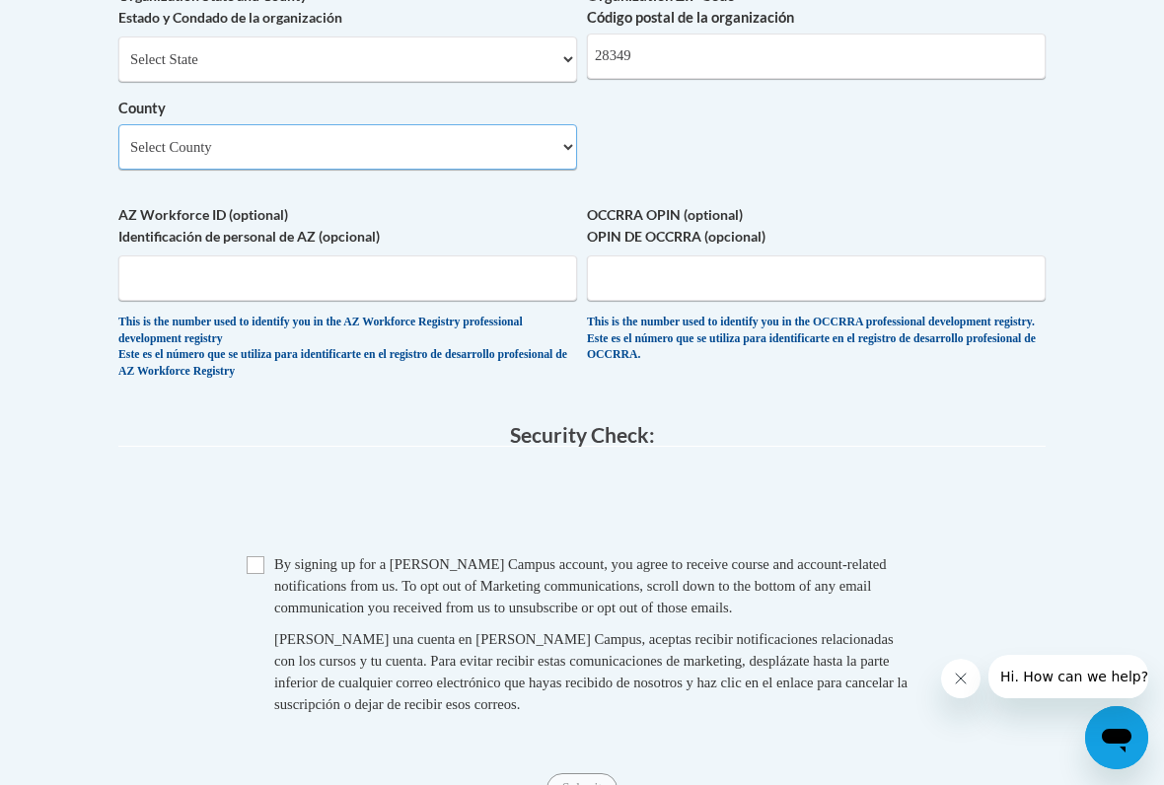
scroll to position [1551, 0]
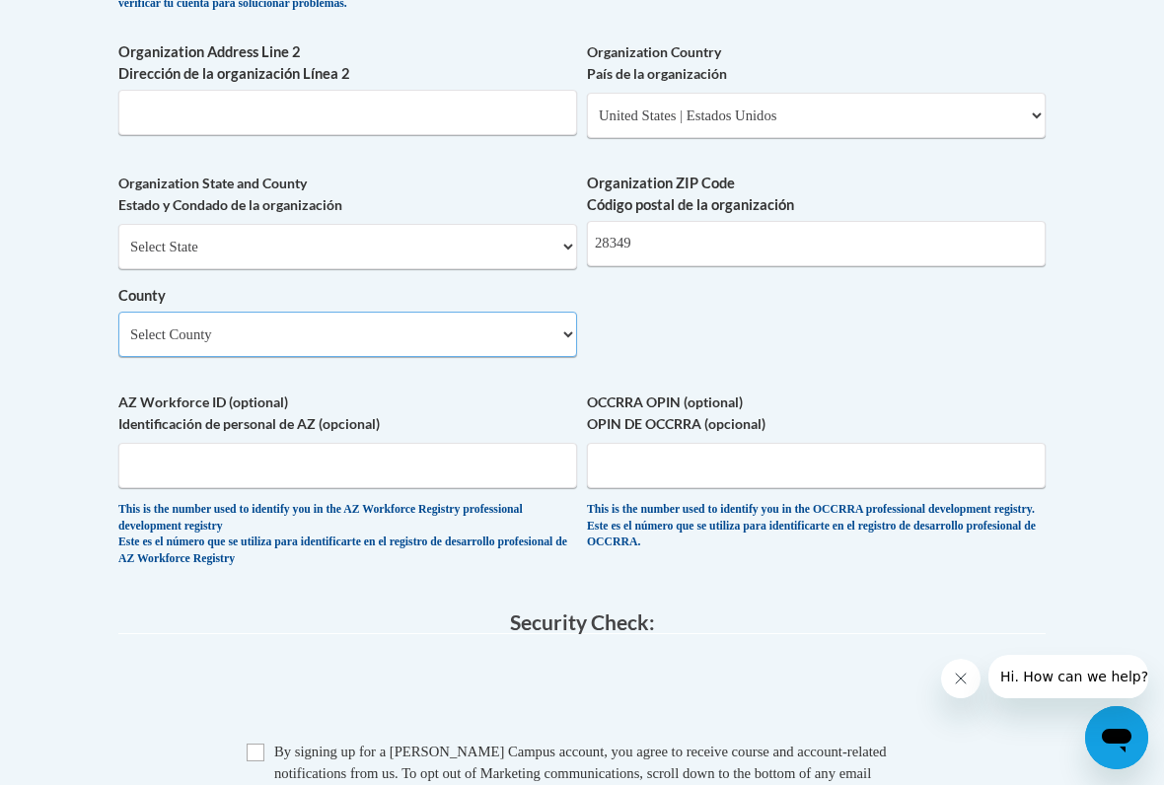
click at [562, 312] on select "Select County Alamance Alexander Alleghany Anson Ashe Avery Beaufort Bertie Bla…" at bounding box center [347, 334] width 459 height 45
select select "Duplin"
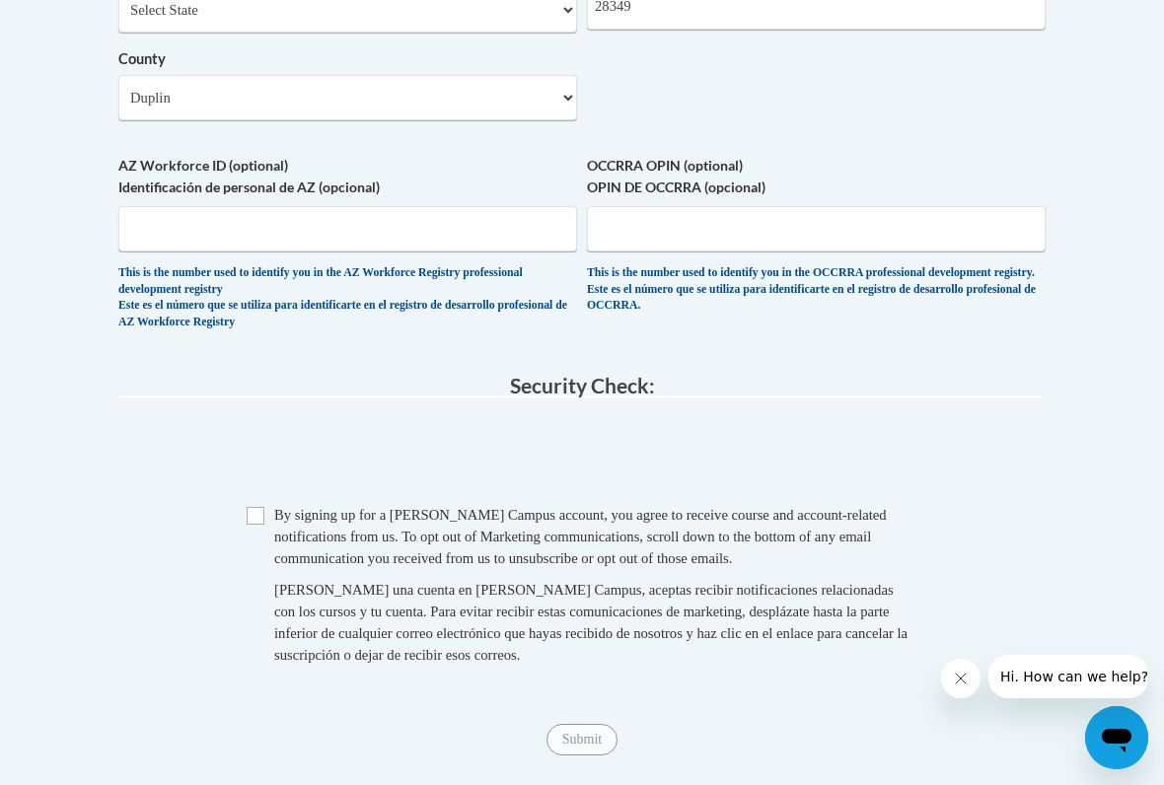
scroll to position [1793, 0]
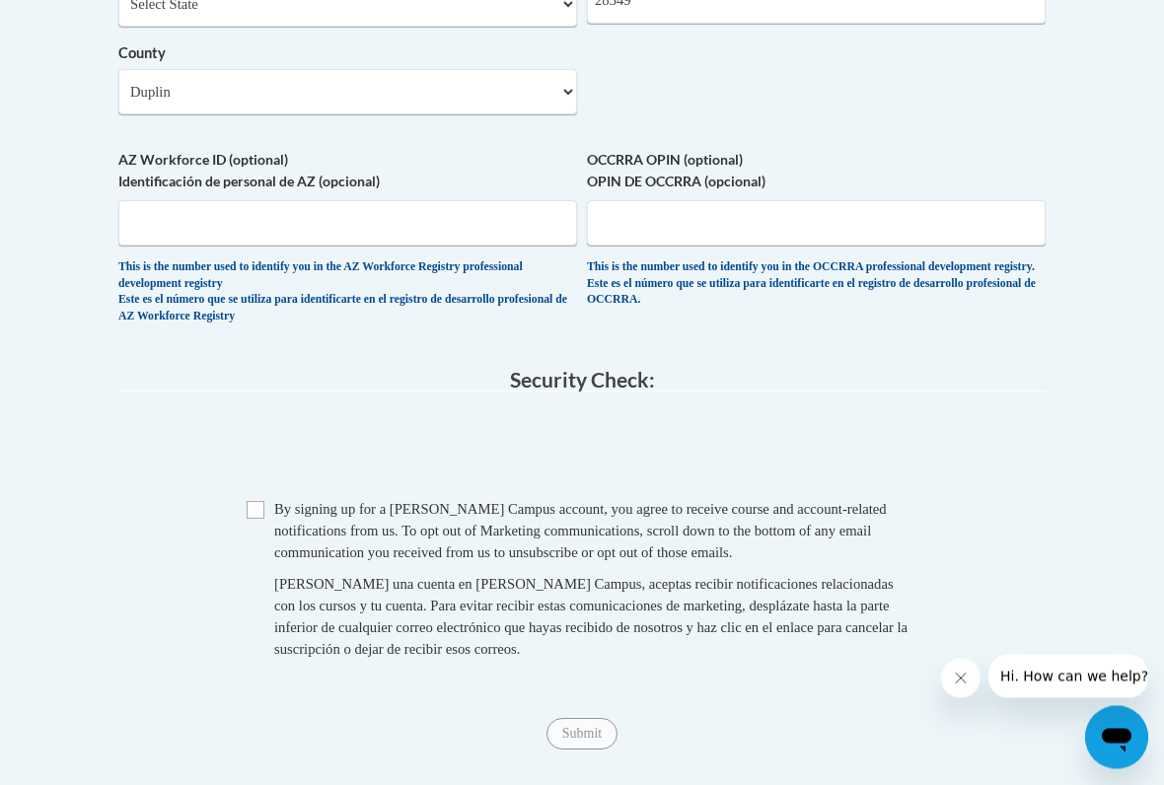
click at [294, 502] on span "By signing up for a Cox Campus account, you agree to receive course and account…" at bounding box center [580, 531] width 613 height 59
click at [262, 502] on input "Checkbox" at bounding box center [256, 511] width 18 height 18
checkbox input "true"
click at [604, 649] on input "Submit" at bounding box center [581, 734] width 71 height 32
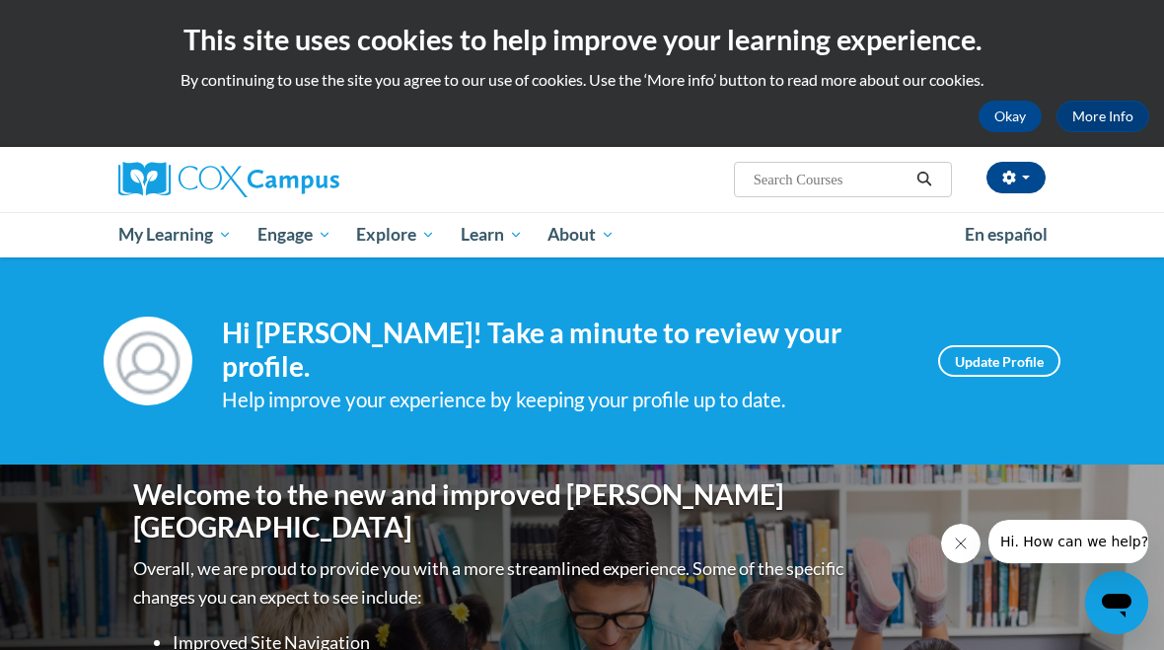
click at [1005, 116] on button "Okay" at bounding box center [1009, 117] width 63 height 32
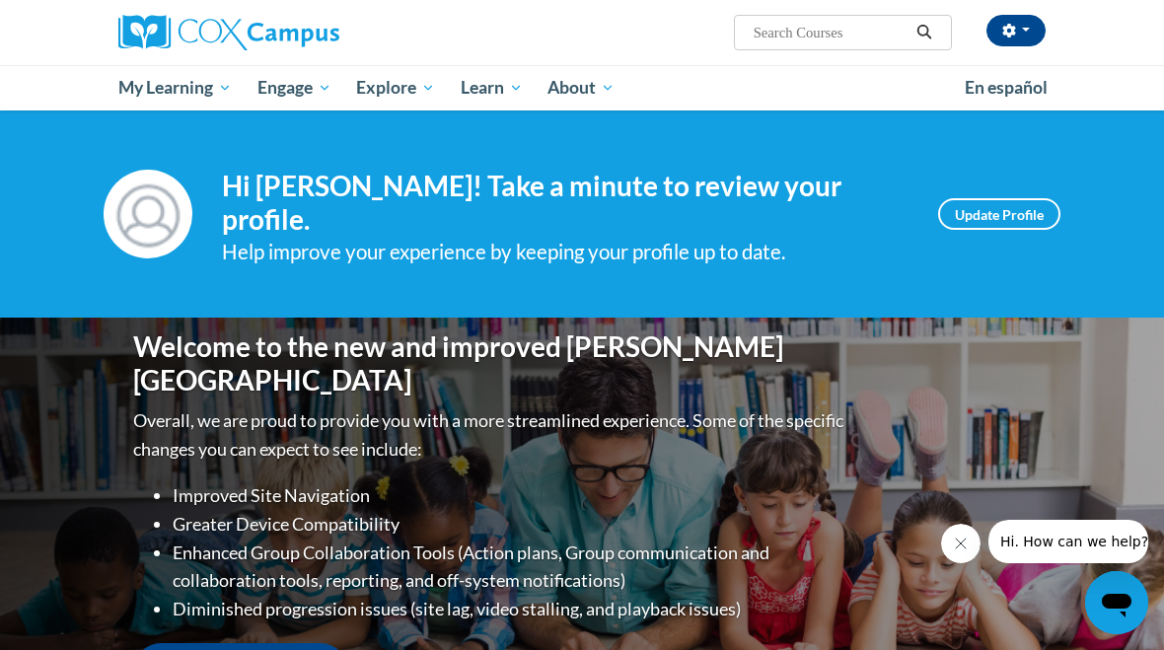
click at [859, 16] on span "Search Search..." at bounding box center [843, 33] width 218 height 36
click at [817, 32] on input "Search..." at bounding box center [831, 33] width 158 height 24
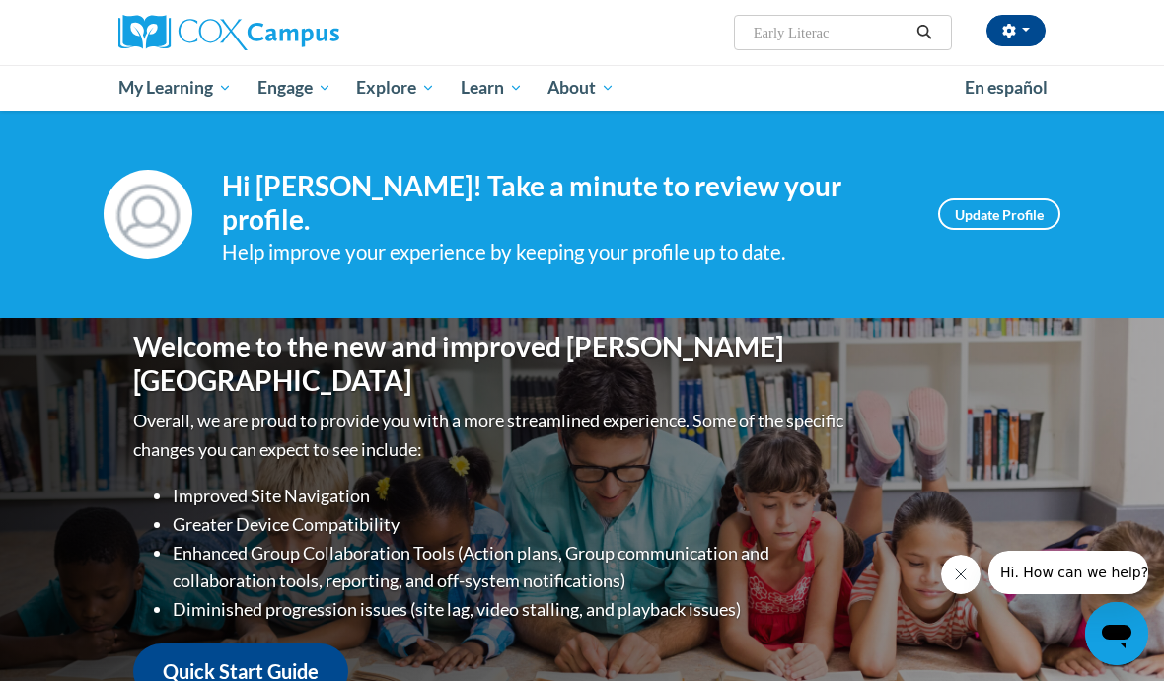
type input "Early Literacy"
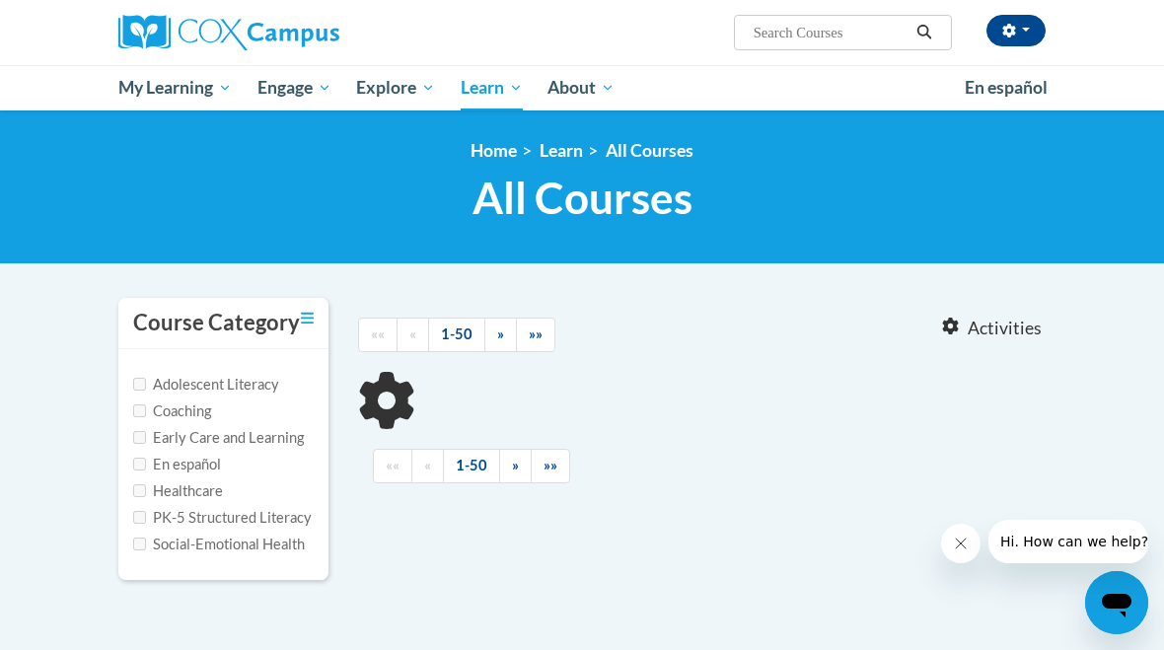
type input "Early Literacy"
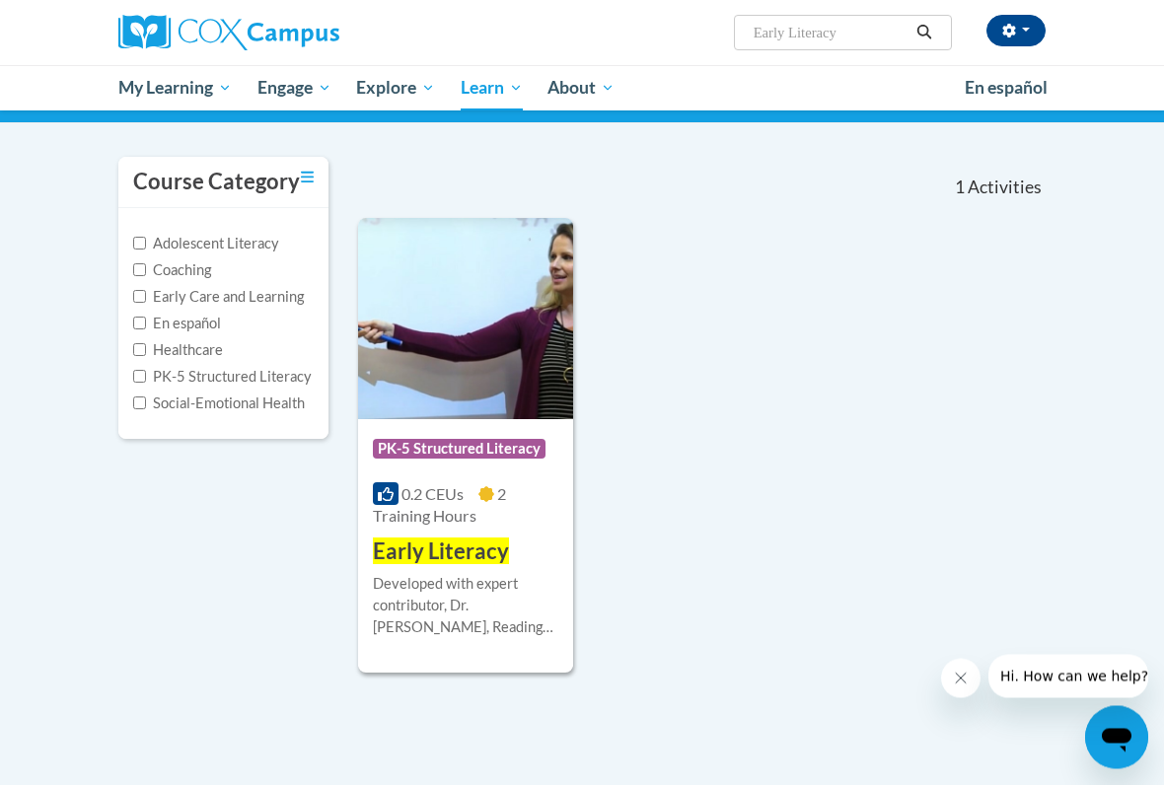
scroll to position [153, 0]
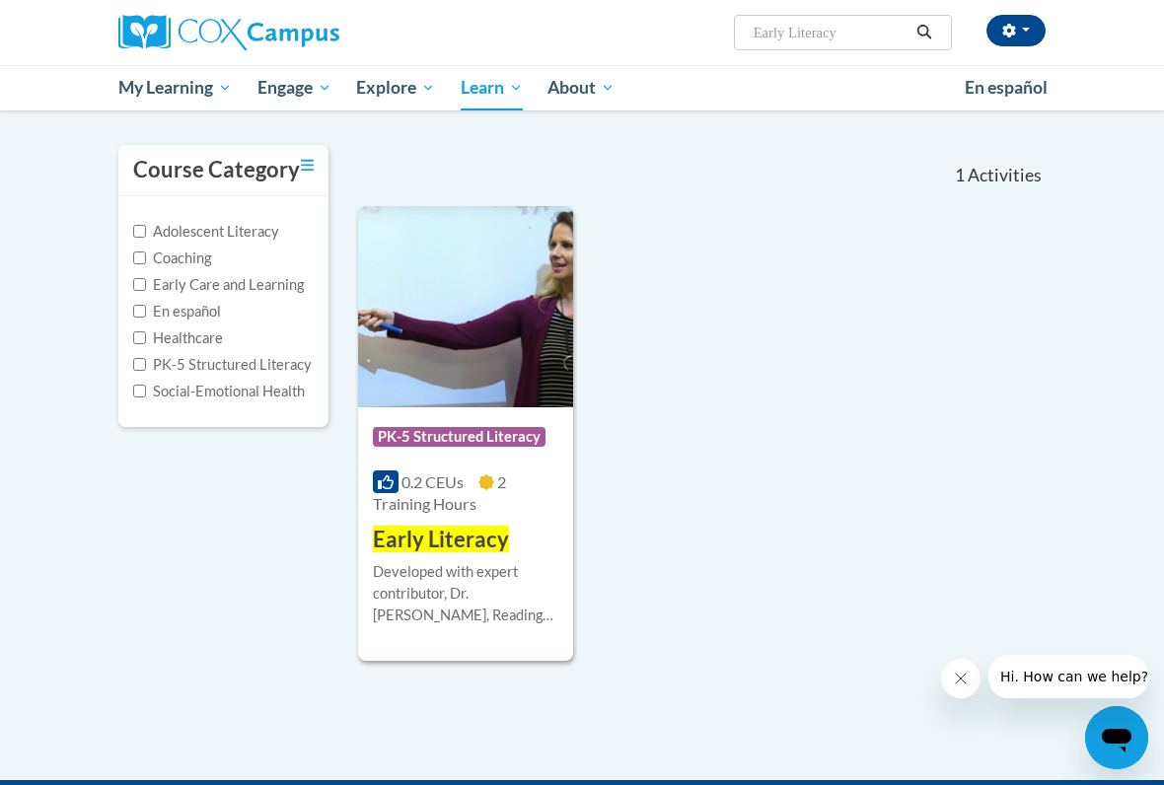
click at [502, 397] on img at bounding box center [465, 306] width 215 height 201
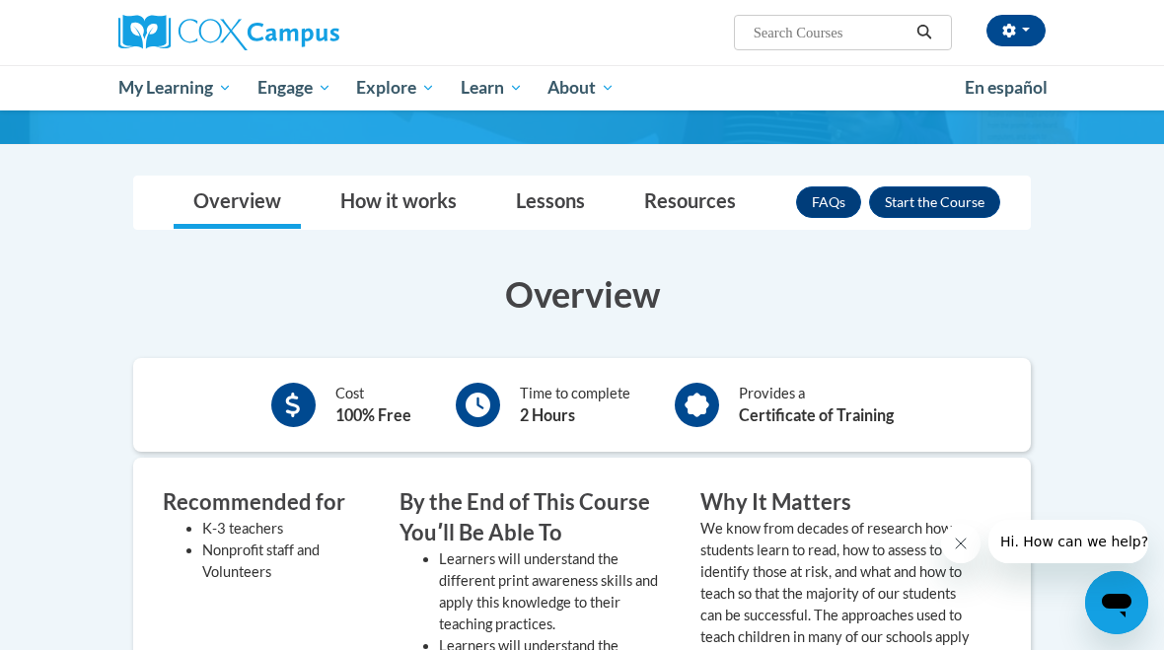
scroll to position [267, 0]
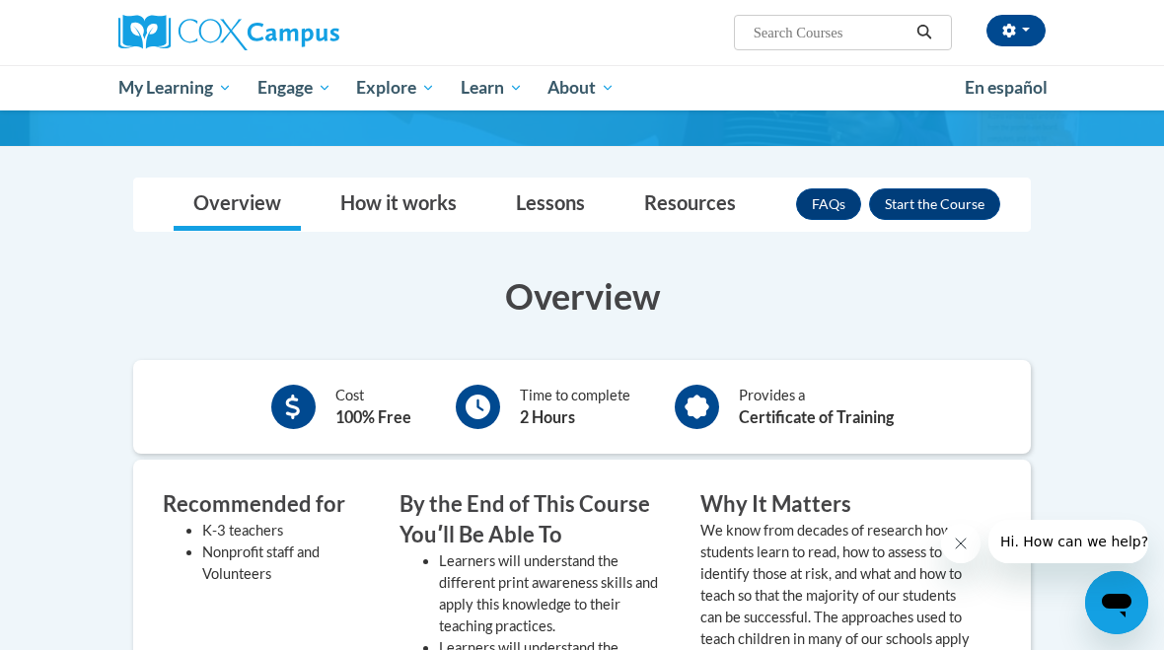
click at [972, 216] on button "Enroll" at bounding box center [934, 204] width 131 height 32
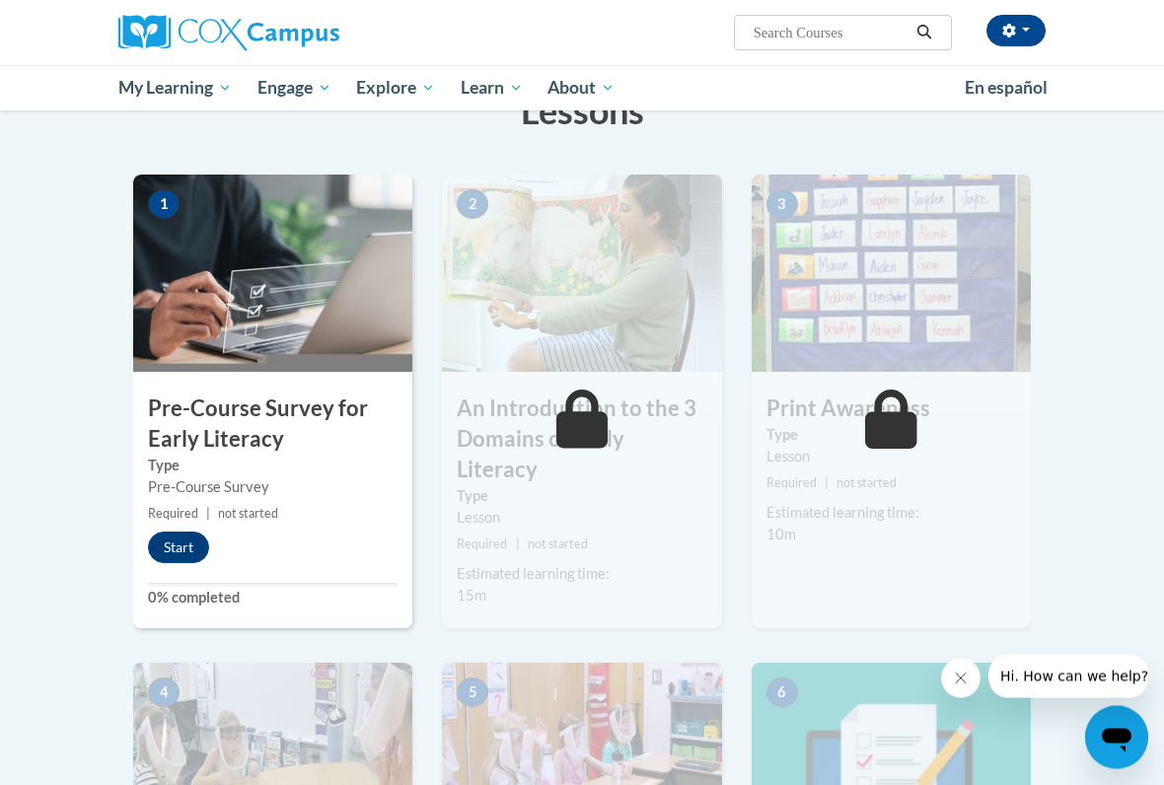
scroll to position [343, 0]
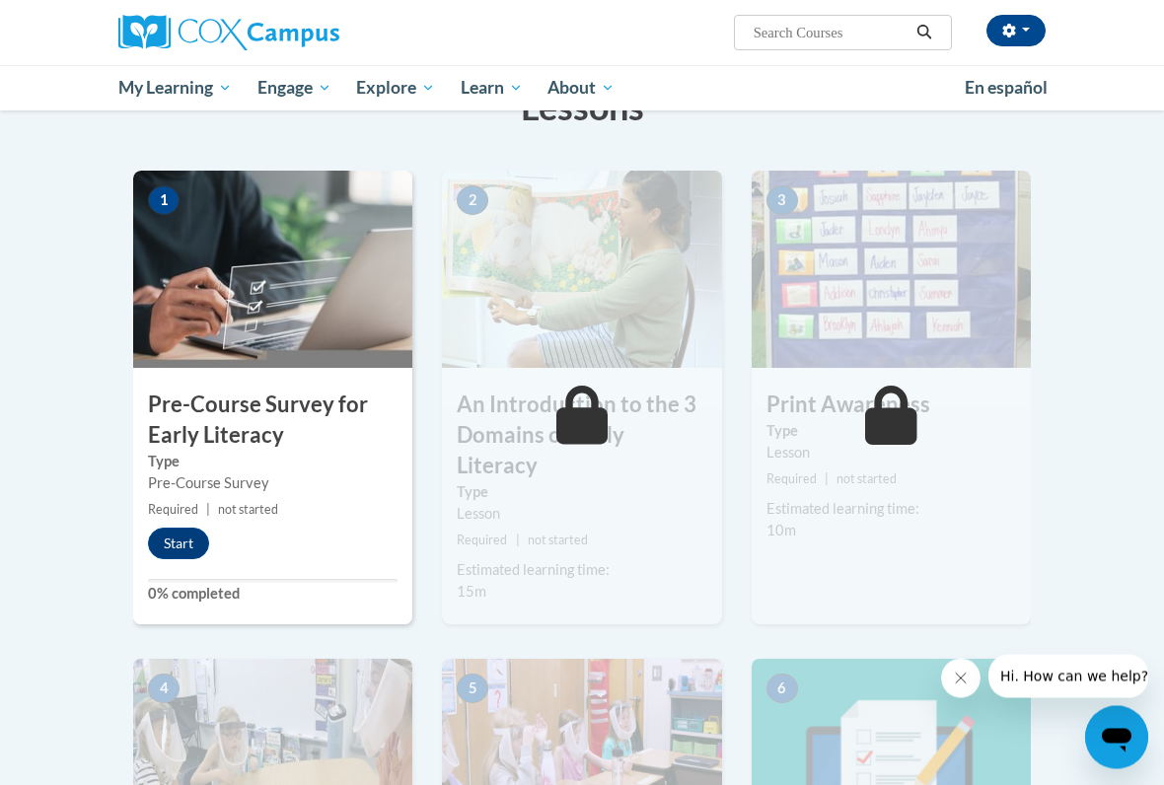
click at [210, 574] on div "1 Pre-Course Survey for Early Literacy Type Pre-Course Survey Required | not st…" at bounding box center [272, 399] width 279 height 454
click at [190, 548] on button "Start" at bounding box center [178, 545] width 61 height 32
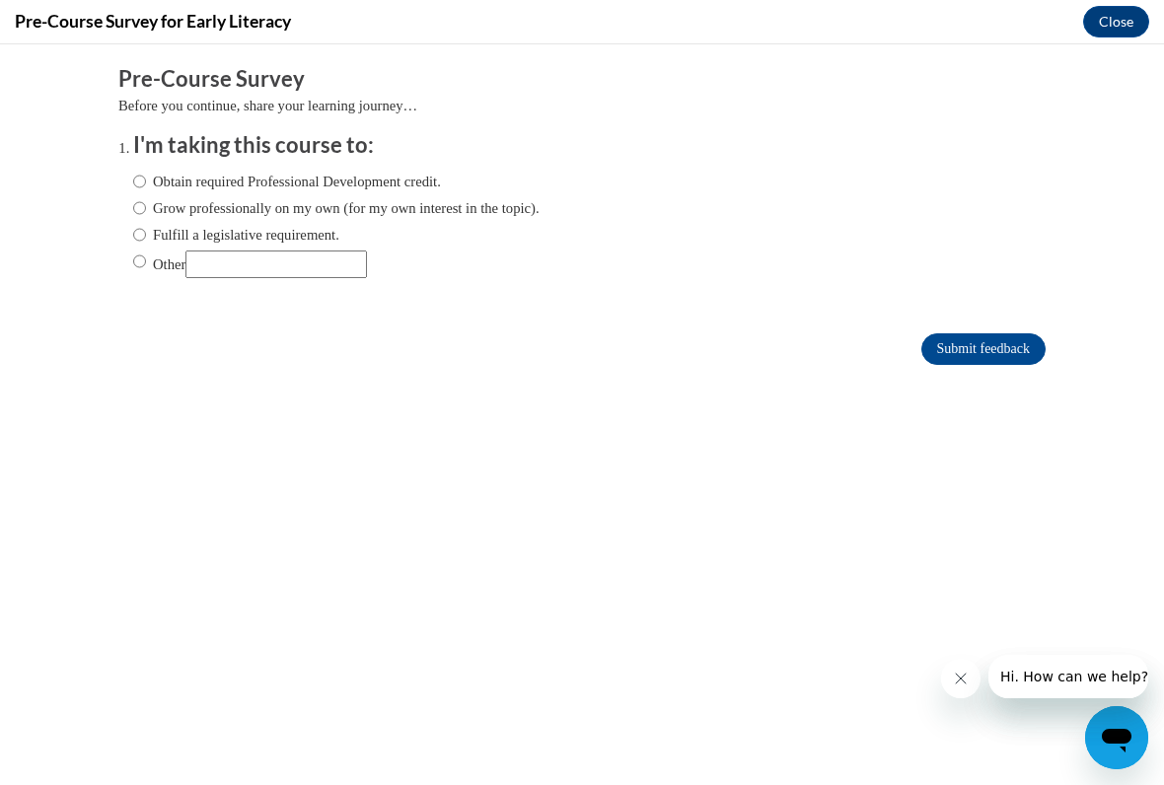
scroll to position [0, 0]
click at [437, 183] on label "Obtain required Professional Development credit." at bounding box center [287, 182] width 308 height 22
click at [146, 183] on input "Obtain required Professional Development credit." at bounding box center [139, 182] width 13 height 22
radio input "true"
click at [994, 365] on input "Submit feedback" at bounding box center [983, 349] width 124 height 32
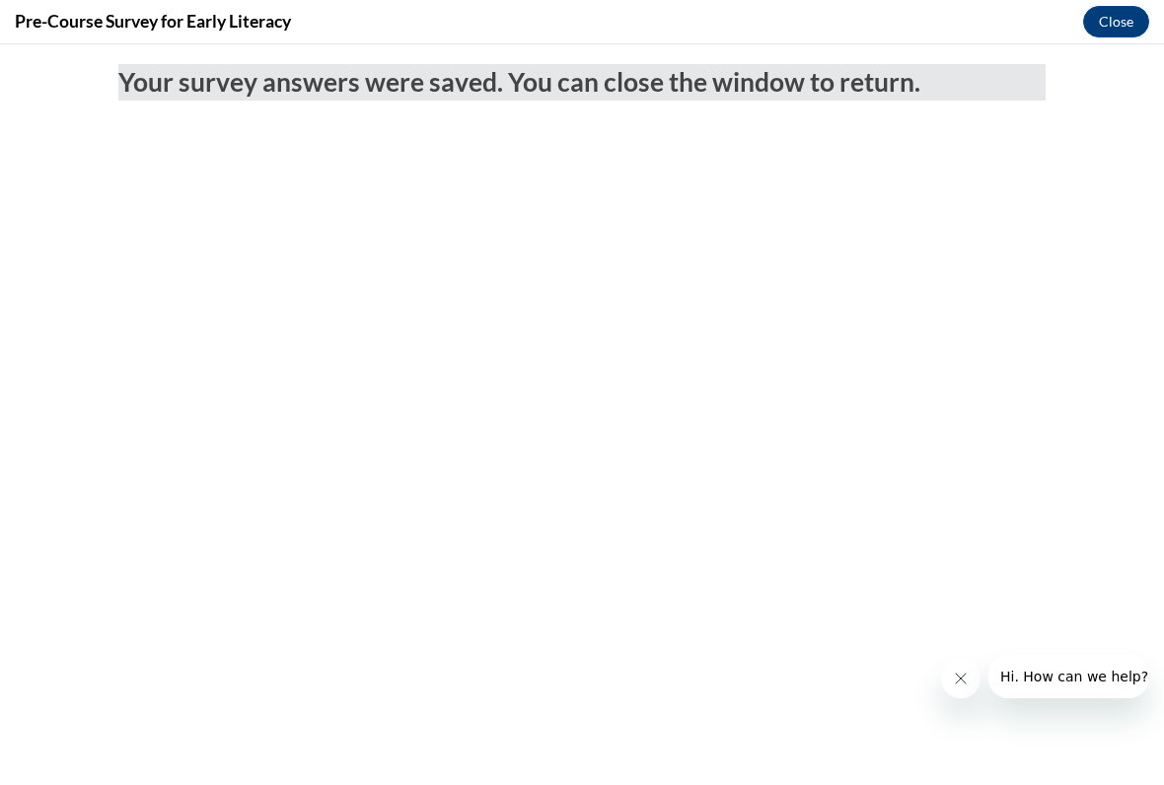
click at [1129, 26] on button "Close" at bounding box center [1116, 22] width 66 height 32
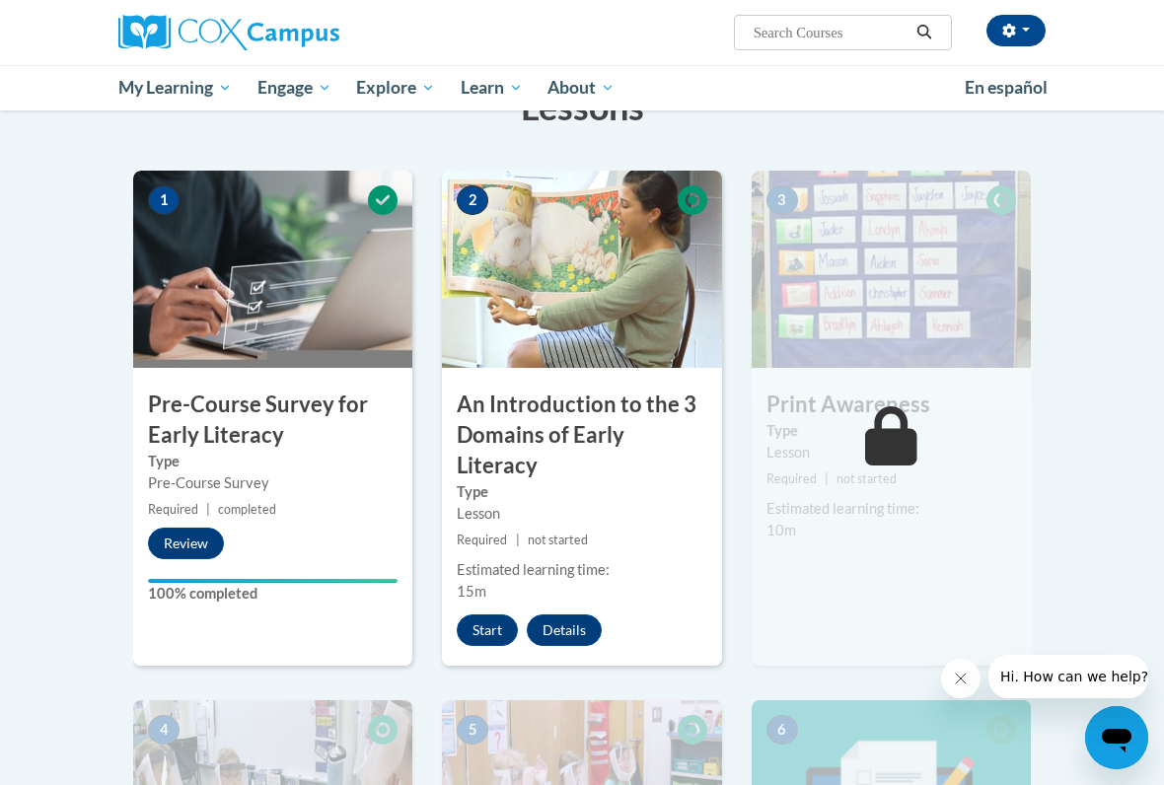
click at [491, 614] on button "Start" at bounding box center [487, 630] width 61 height 32
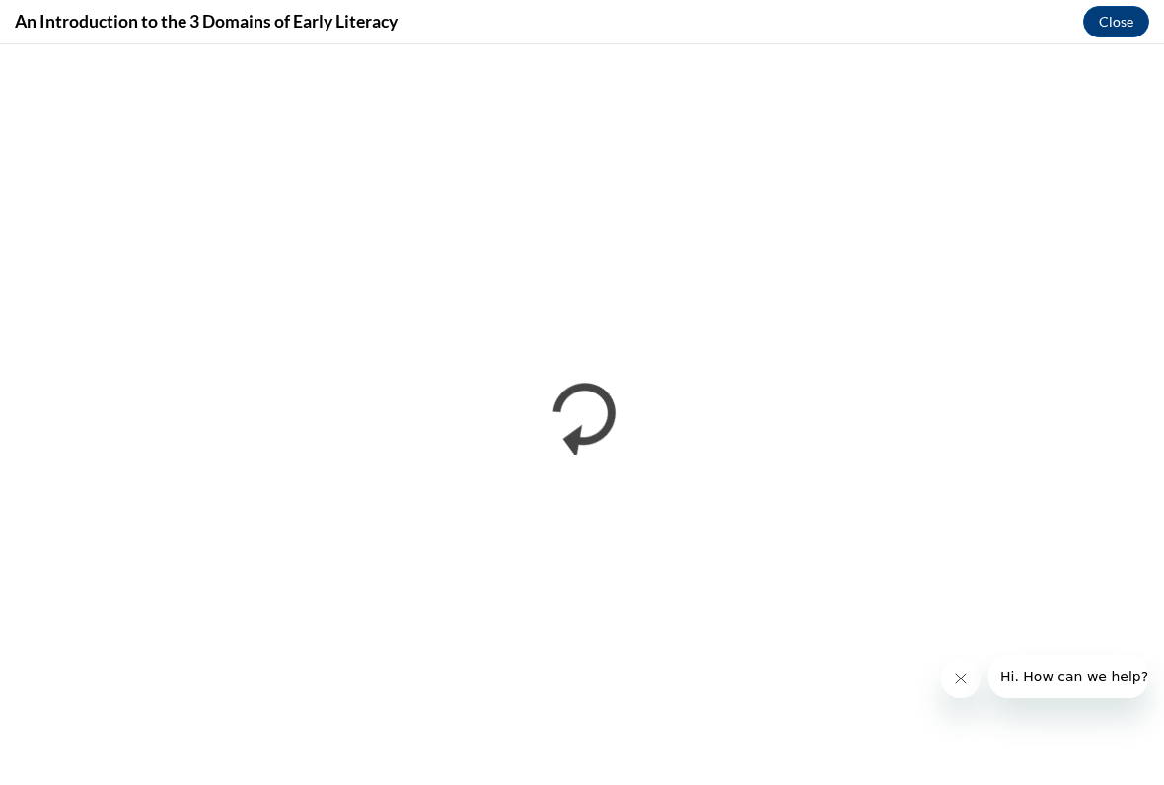
click at [968, 649] on icon "Close message from company" at bounding box center [961, 679] width 16 height 16
click at [965, 649] on icon "Close message from company" at bounding box center [961, 679] width 10 height 10
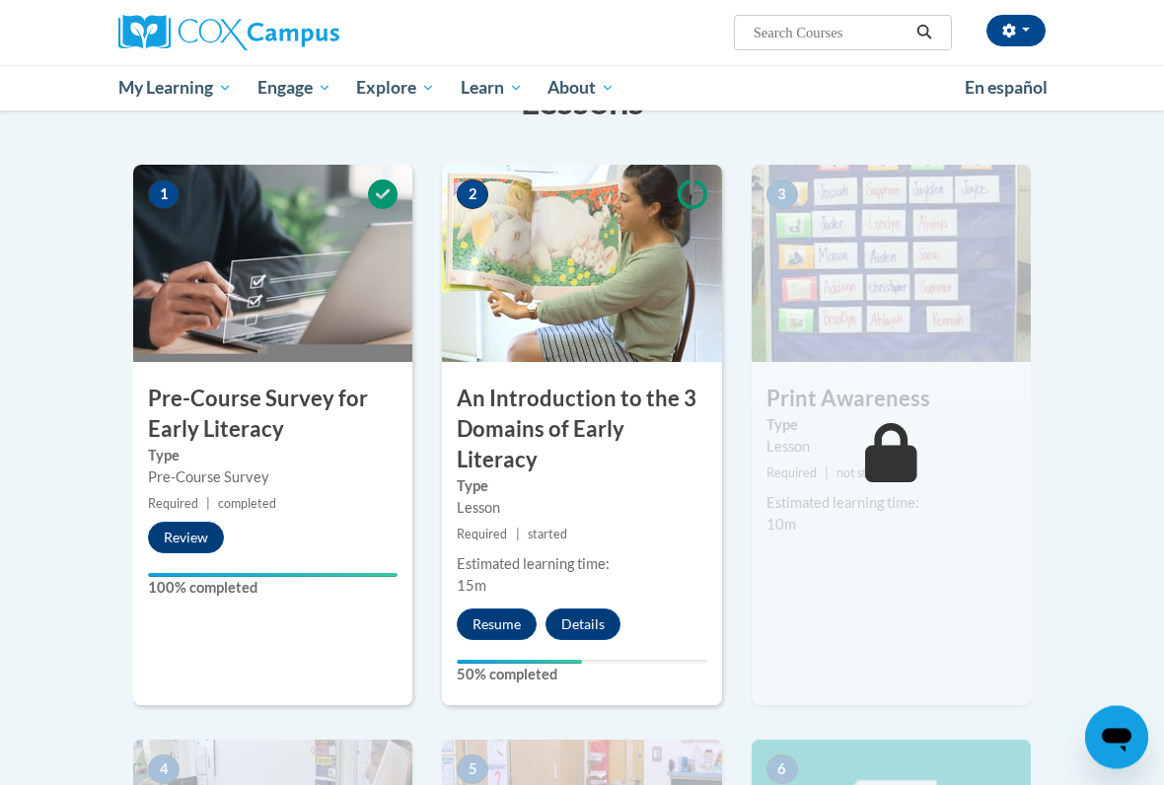
scroll to position [371, 0]
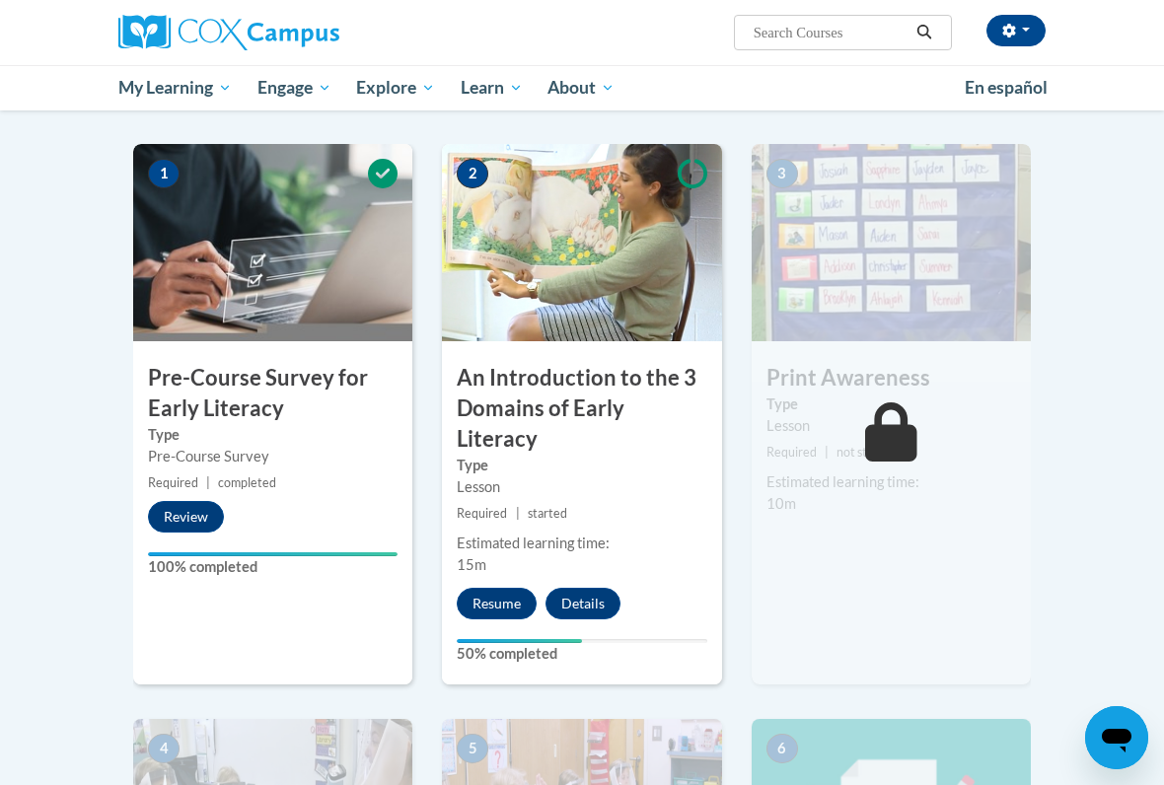
click at [525, 588] on button "Resume" at bounding box center [497, 604] width 80 height 32
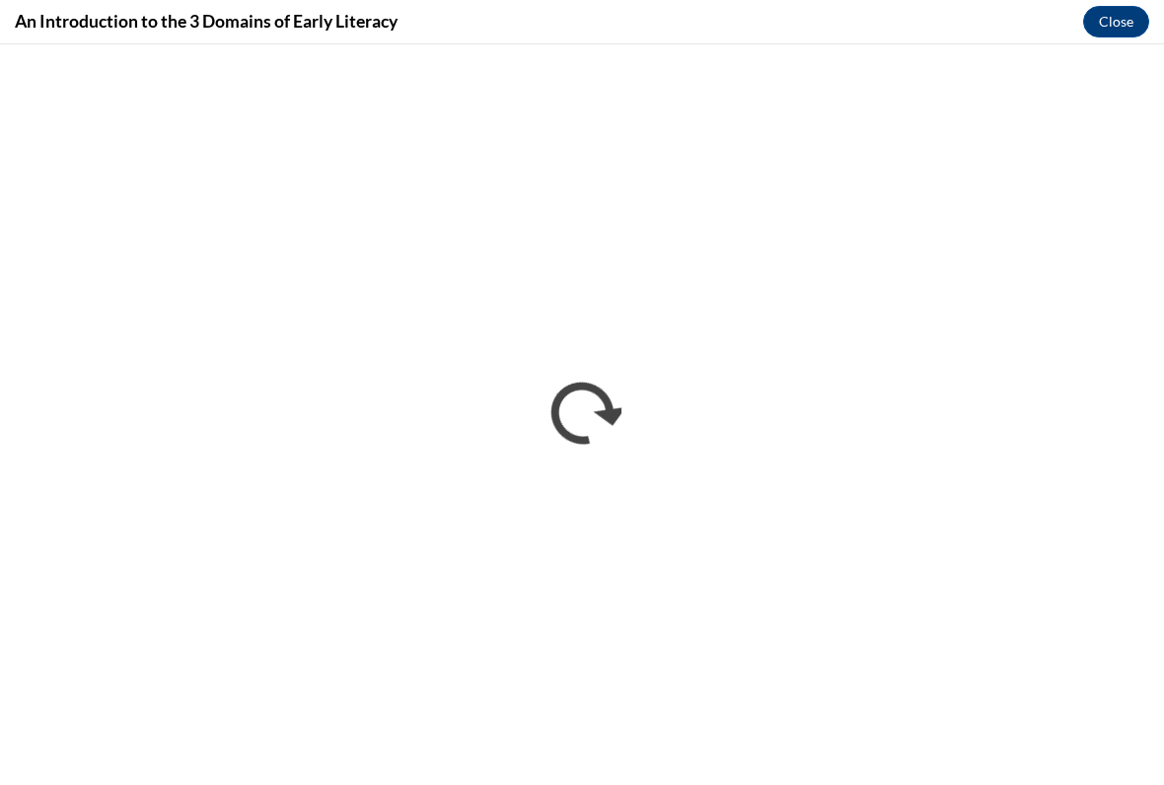
scroll to position [0, 0]
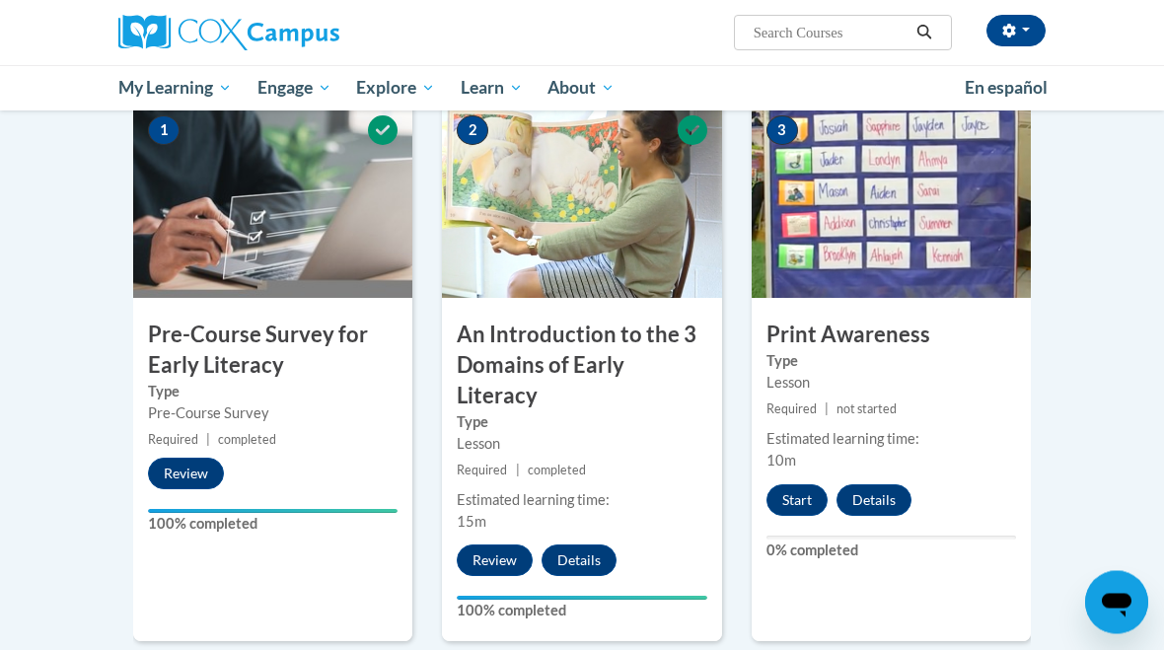
click at [810, 502] on button "Start" at bounding box center [796, 501] width 61 height 32
